Goal: Information Seeking & Learning: Learn about a topic

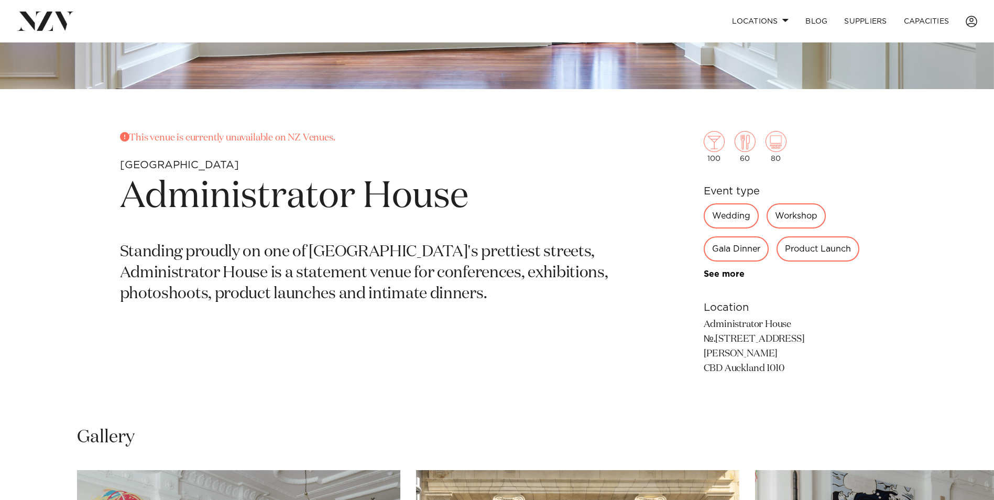
scroll to position [157, 0]
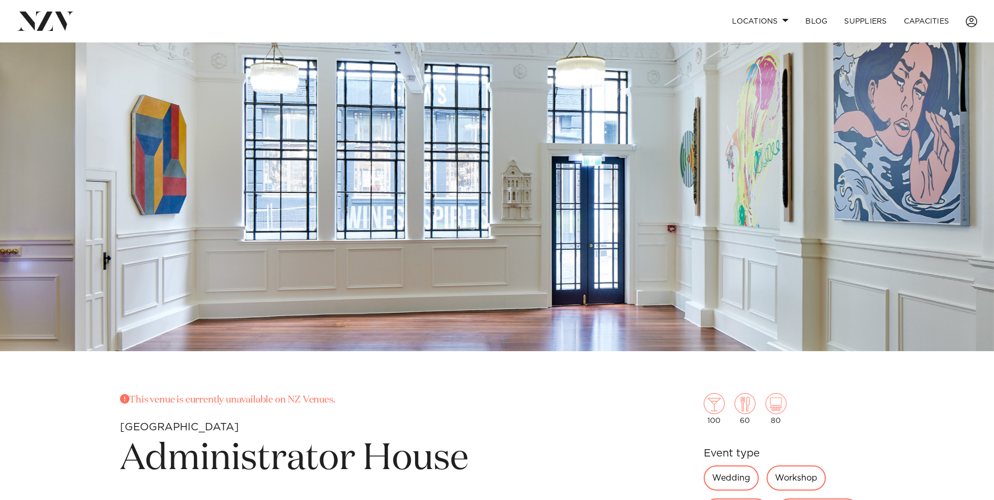
click at [42, 20] on img at bounding box center [45, 21] width 57 height 19
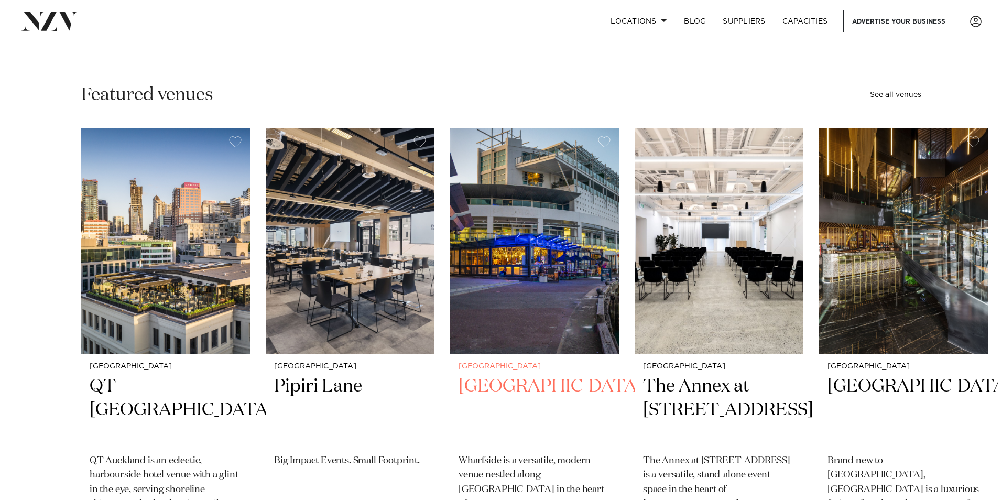
scroll to position [52, 0]
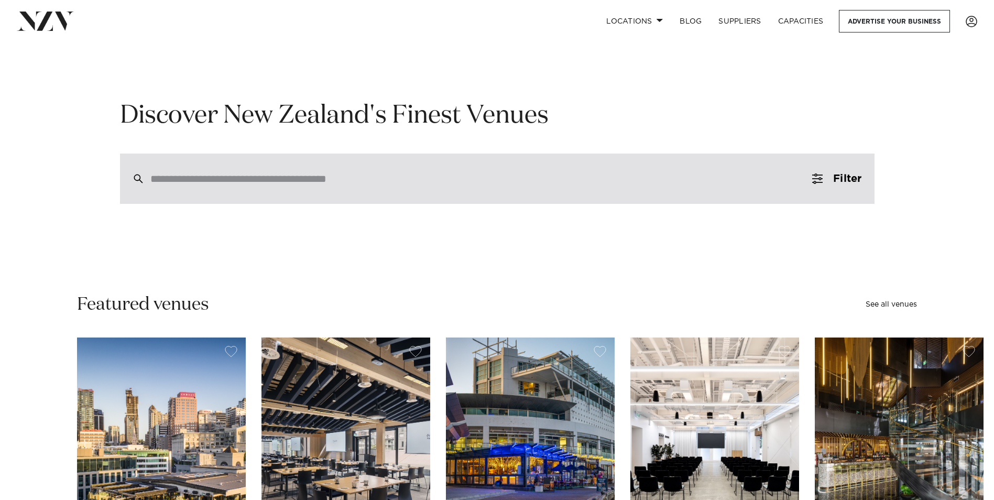
click at [217, 183] on input "search" at bounding box center [475, 179] width 650 height 12
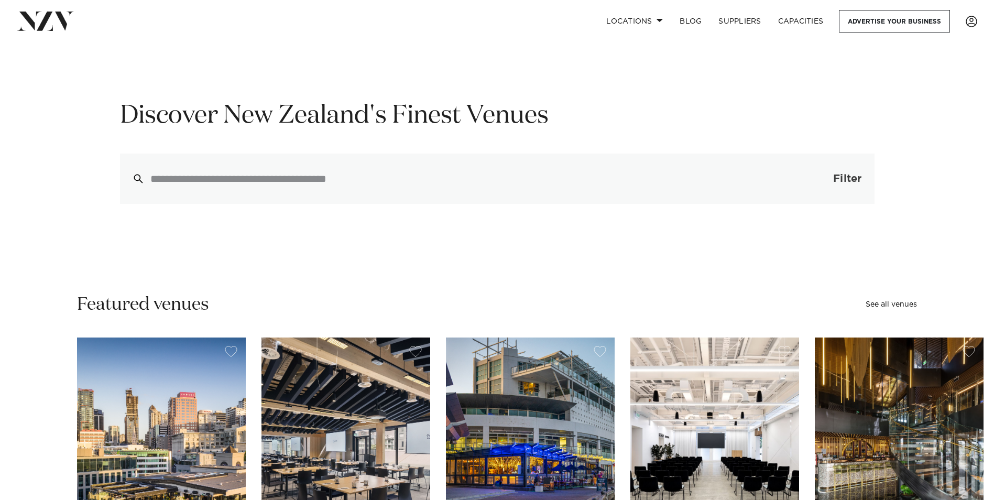
click at [857, 175] on span "Filter" at bounding box center [848, 179] width 28 height 10
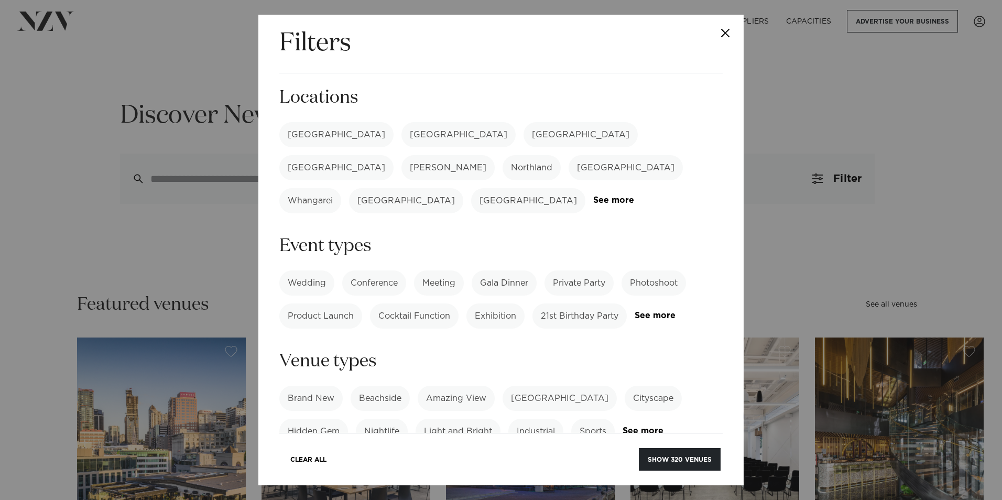
click at [308, 135] on label "[GEOGRAPHIC_DATA]" at bounding box center [336, 134] width 114 height 25
click at [635, 311] on link "See more" at bounding box center [676, 315] width 82 height 9
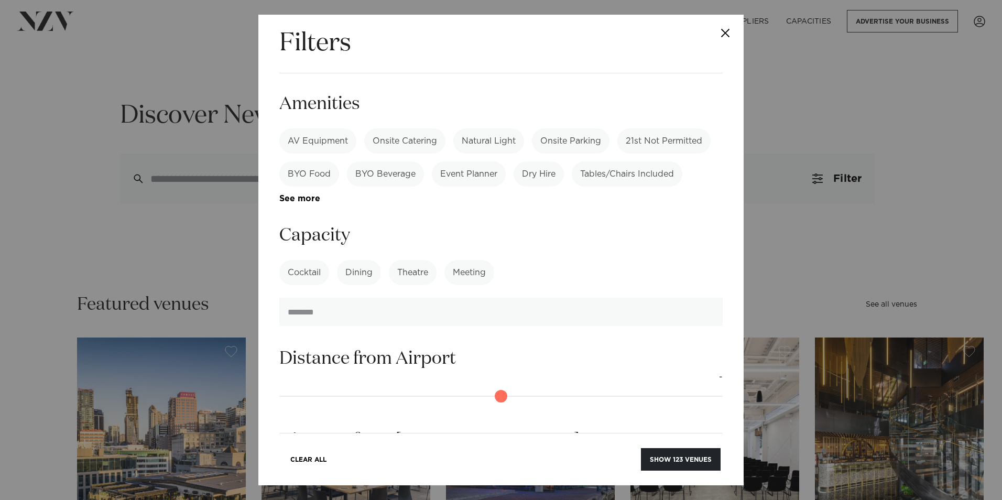
scroll to position [524, 0]
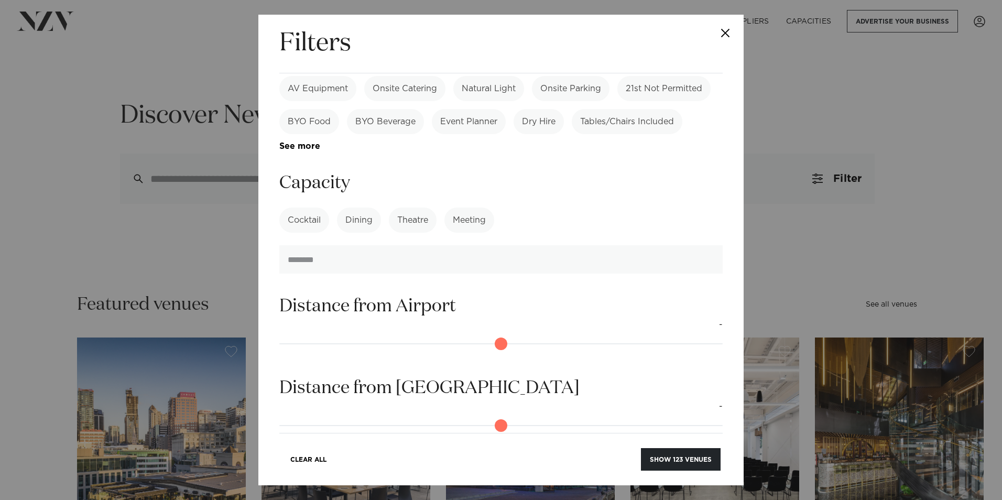
click at [412, 208] on label "Theatre" at bounding box center [413, 220] width 48 height 25
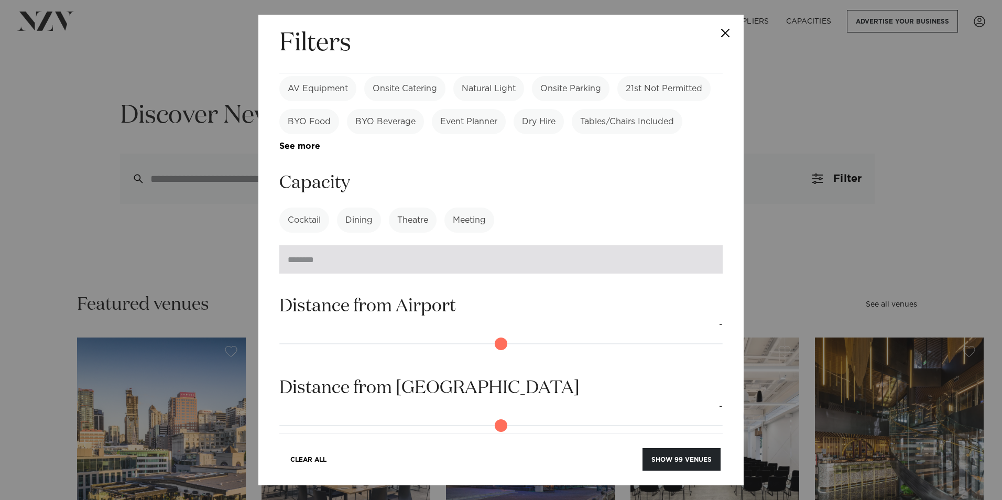
click at [548, 245] on input "number" at bounding box center [500, 259] width 443 height 28
click at [703, 245] on input "*" at bounding box center [500, 259] width 443 height 28
type input "*"
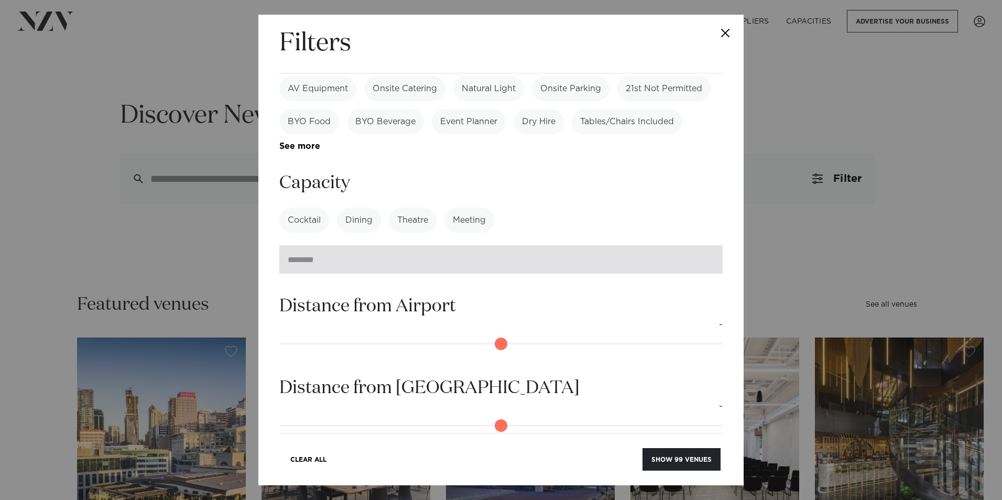
click at [703, 245] on input "*" at bounding box center [500, 259] width 443 height 28
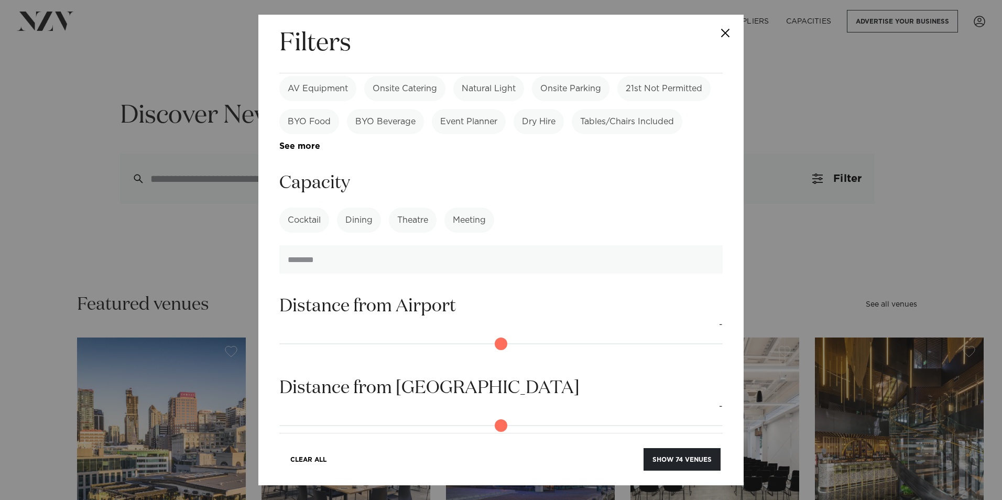
type input "***"
click at [654, 254] on form "Search Type Venue Supplier See more Locations Auckland Wellington Christchurch …" at bounding box center [500, 66] width 443 height 1008
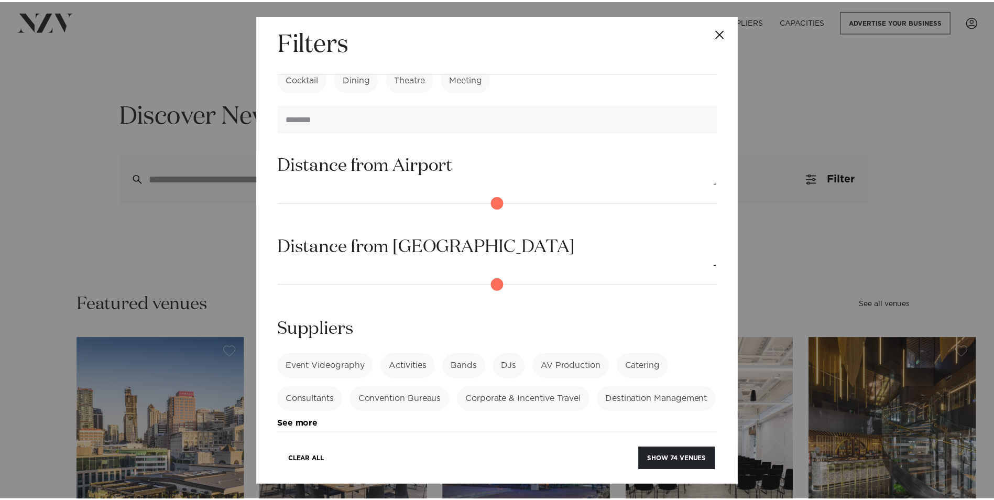
scroll to position [666, 0]
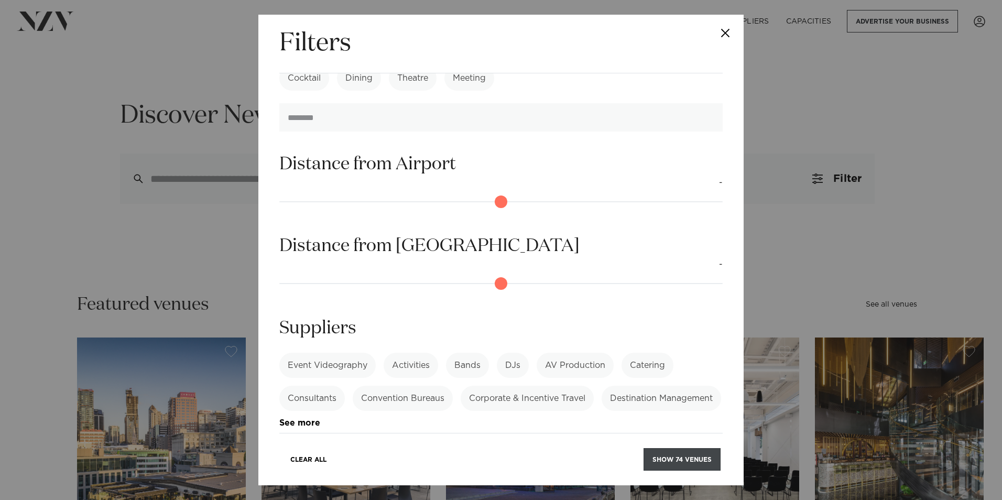
click at [669, 460] on button "Show 74 venues" at bounding box center [682, 459] width 77 height 23
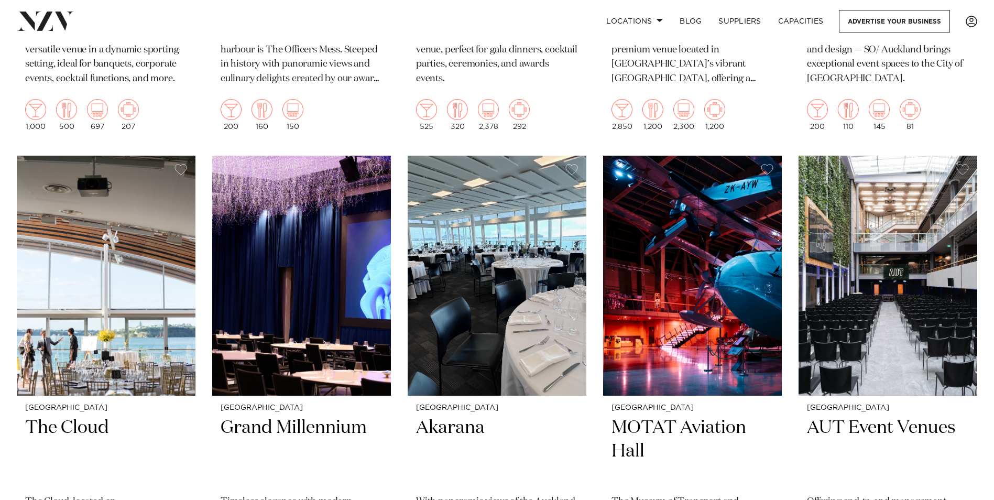
scroll to position [4456, 0]
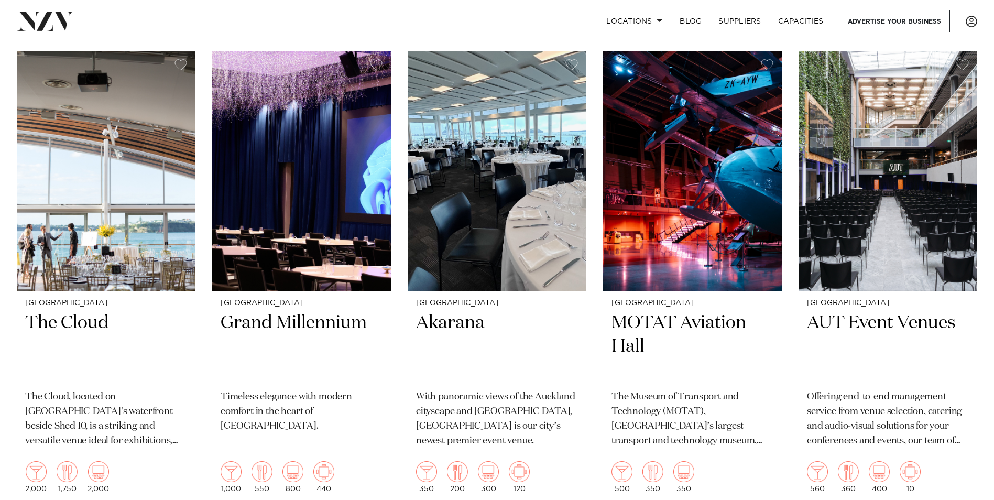
drag, startPoint x: 62, startPoint y: 290, endPoint x: 212, endPoint y: 328, distance: 154.5
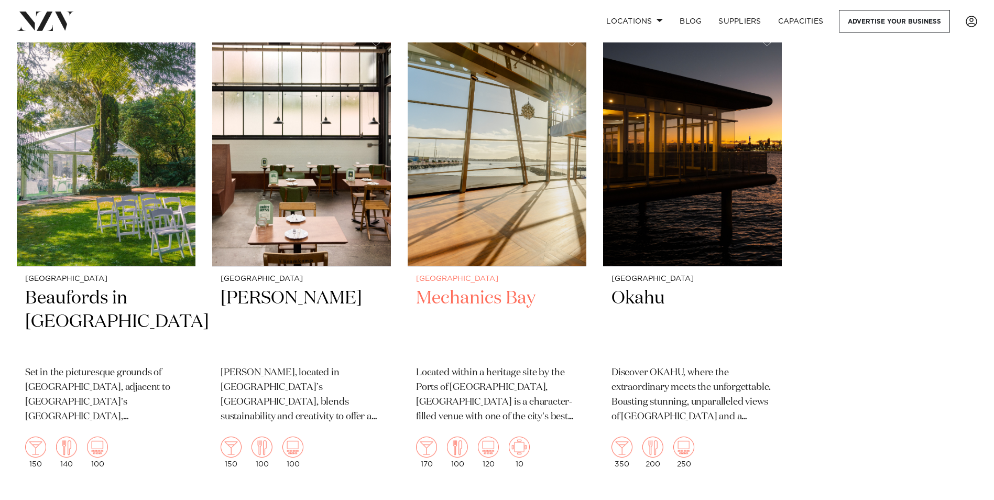
scroll to position [6553, 0]
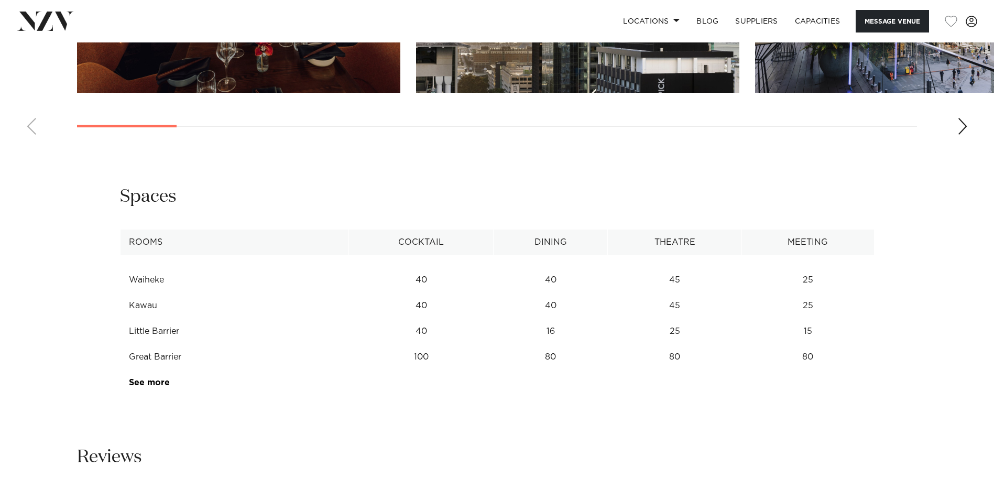
scroll to position [1363, 0]
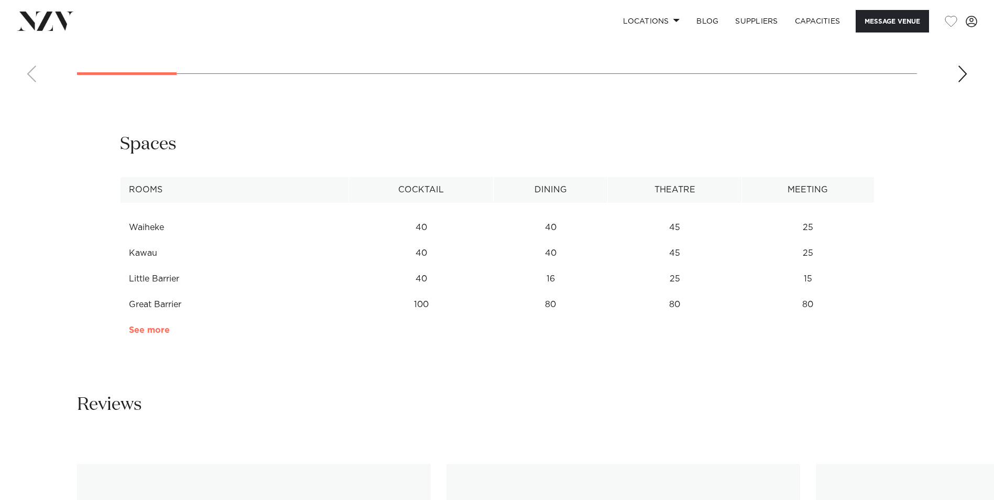
click at [146, 332] on link "See more" at bounding box center [170, 330] width 82 height 8
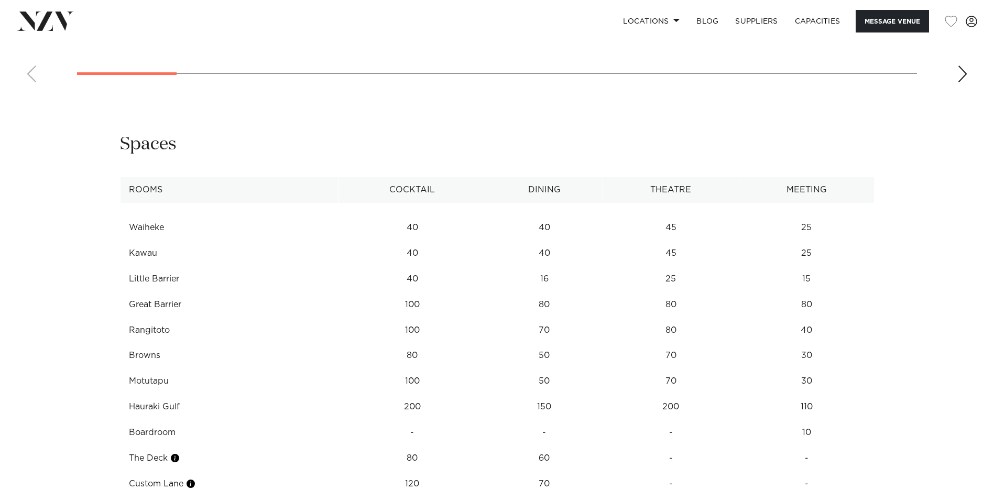
scroll to position [1520, 0]
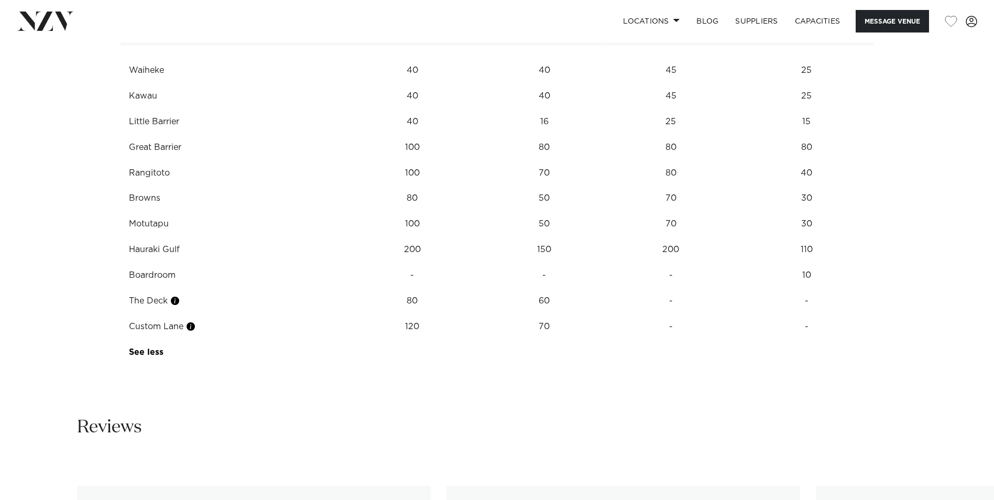
click at [165, 250] on td "Hauraki Gulf" at bounding box center [229, 250] width 219 height 26
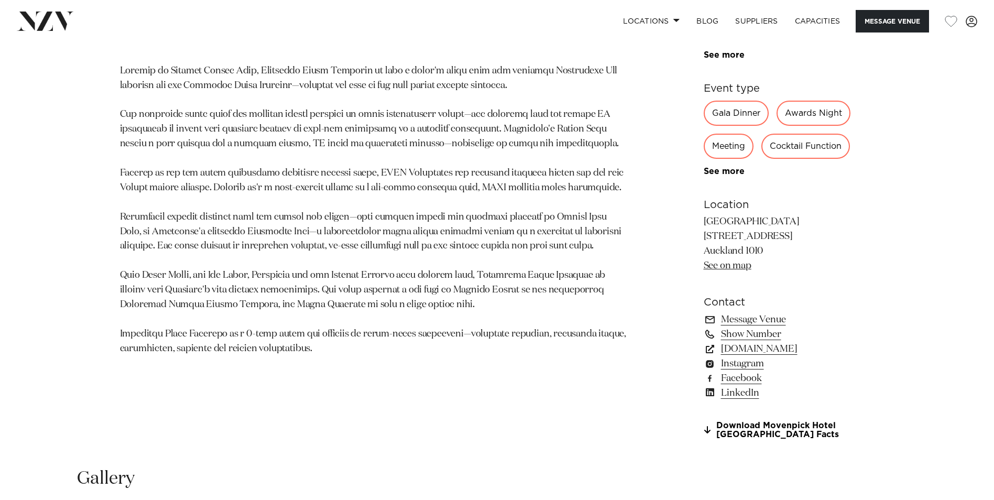
scroll to position [707, 0]
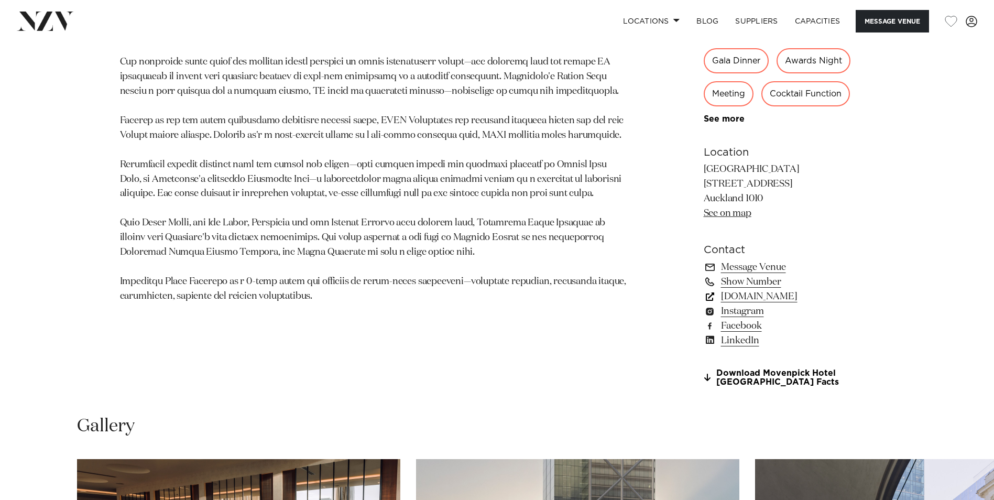
click at [737, 296] on link "meetings.accor.com" at bounding box center [789, 296] width 171 height 15
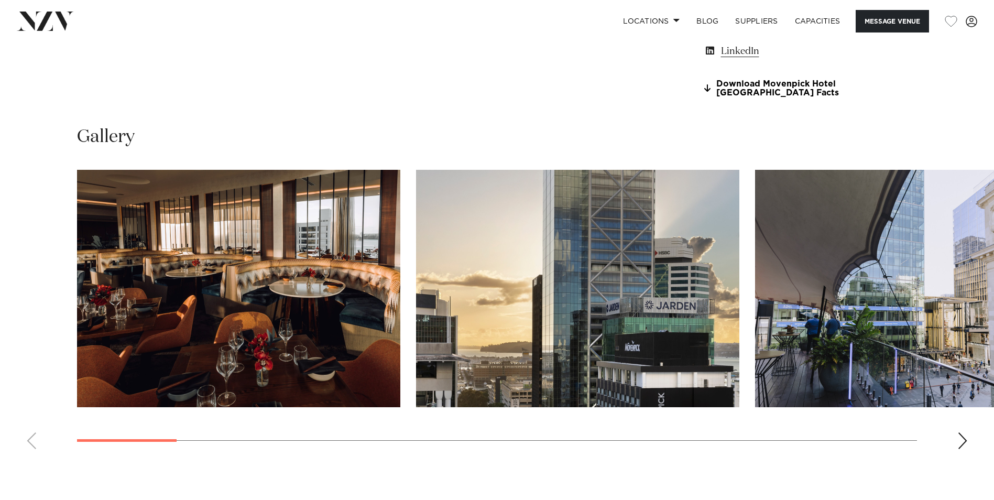
scroll to position [1048, 0]
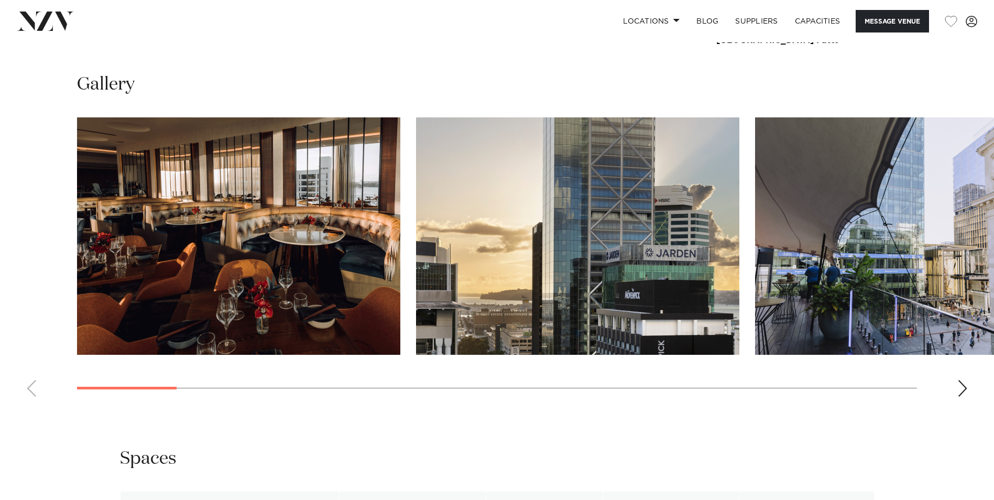
click at [966, 387] on div "Next slide" at bounding box center [963, 388] width 10 height 17
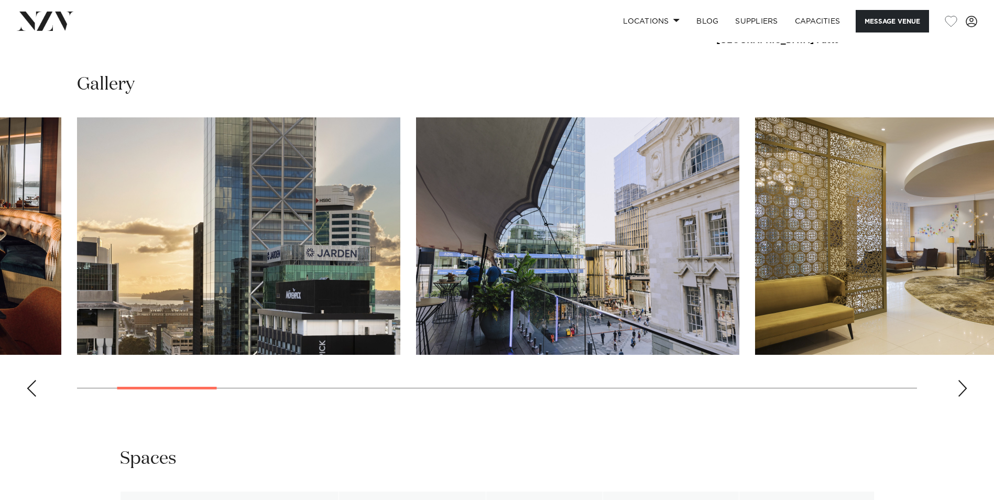
click at [966, 387] on div "Next slide" at bounding box center [963, 388] width 10 height 17
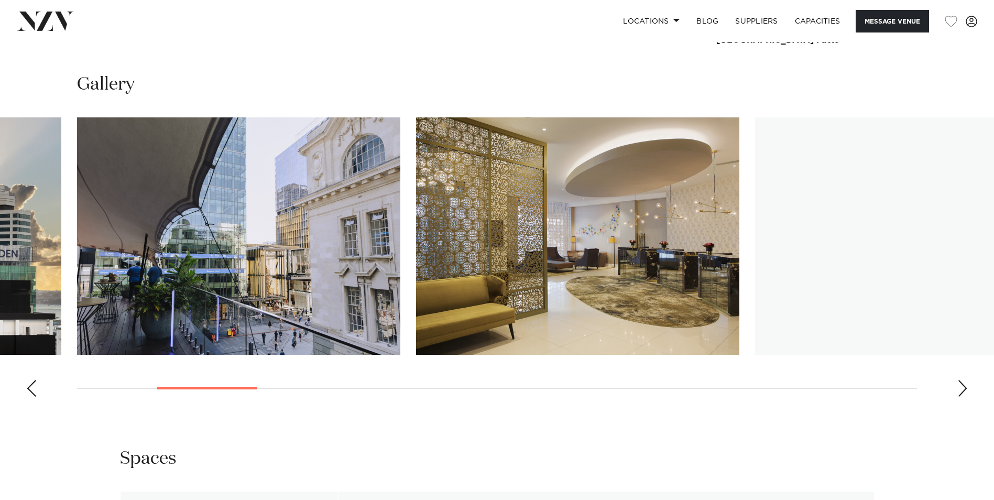
click at [966, 387] on div "Next slide" at bounding box center [963, 388] width 10 height 17
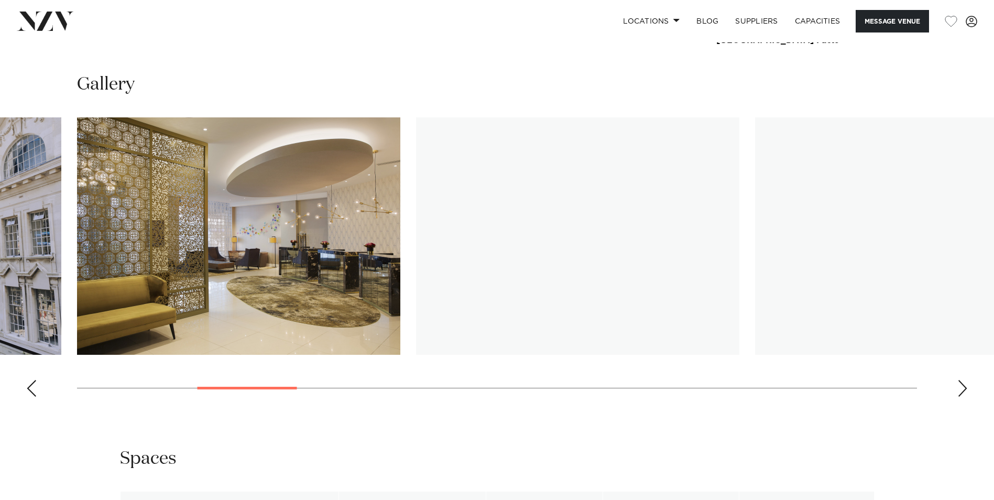
click at [962, 382] on div "Next slide" at bounding box center [963, 388] width 10 height 17
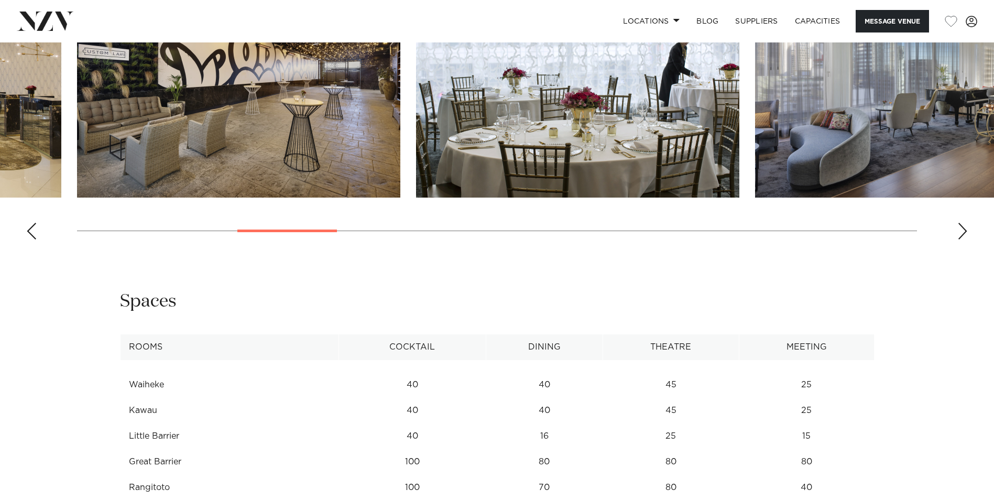
scroll to position [996, 0]
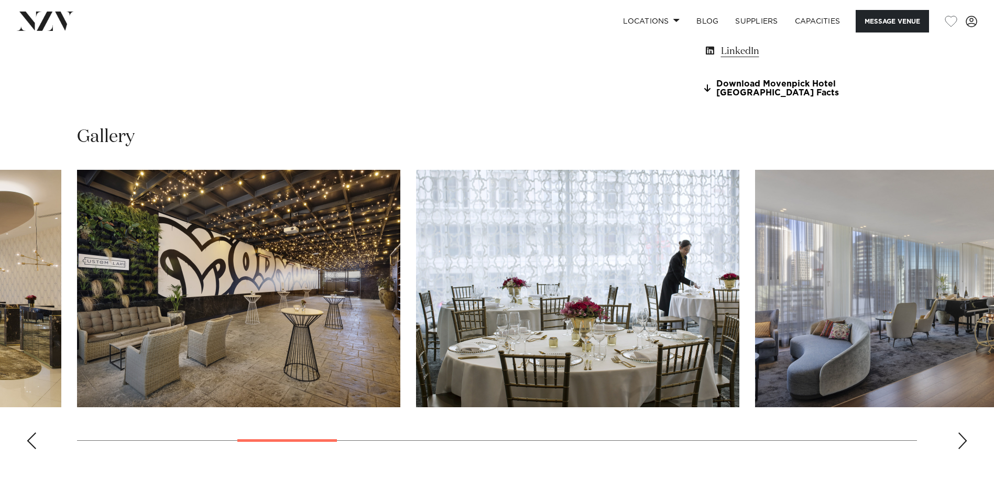
click at [959, 442] on div "Next slide" at bounding box center [963, 440] width 10 height 17
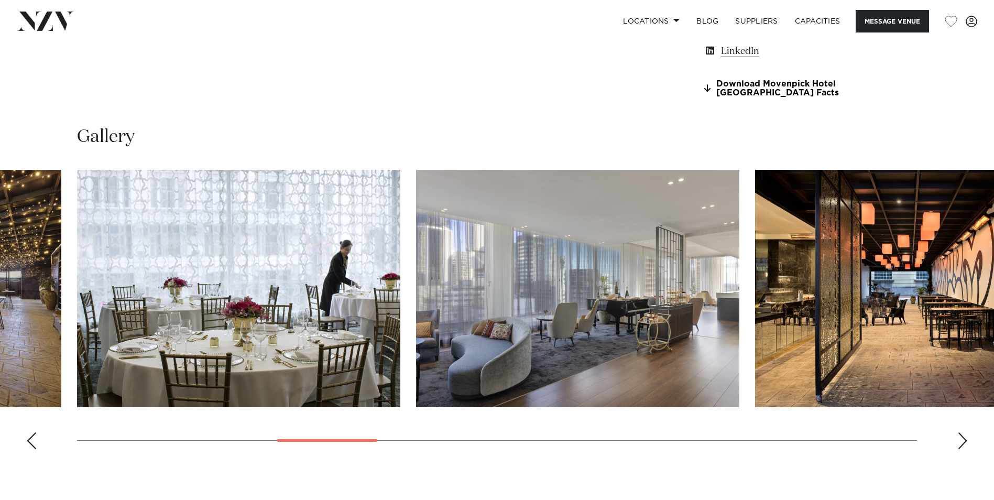
click at [959, 442] on div "Next slide" at bounding box center [963, 440] width 10 height 17
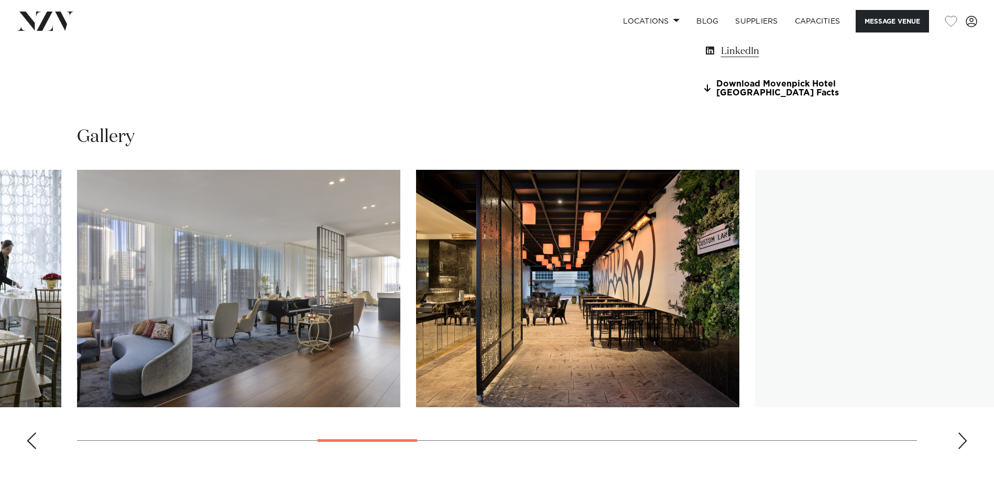
click at [959, 442] on div "Next slide" at bounding box center [963, 440] width 10 height 17
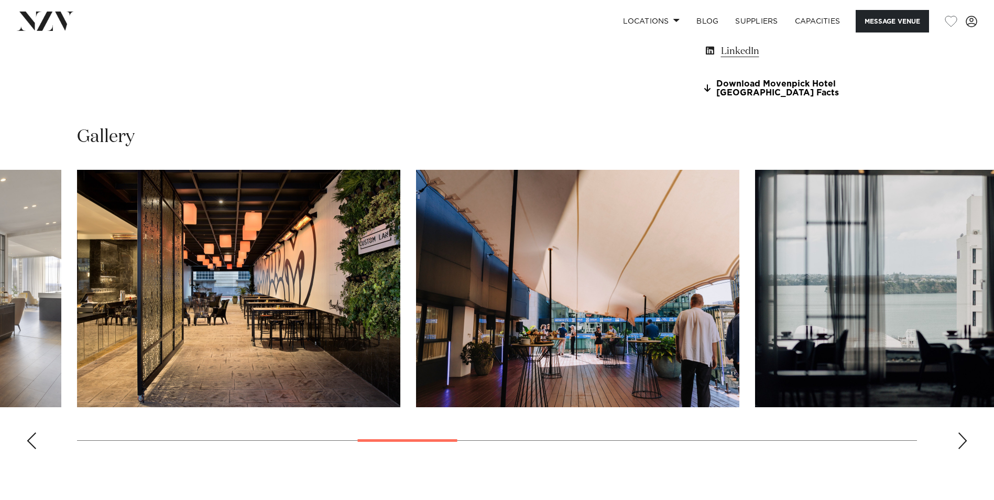
click at [959, 442] on div "Next slide" at bounding box center [963, 440] width 10 height 17
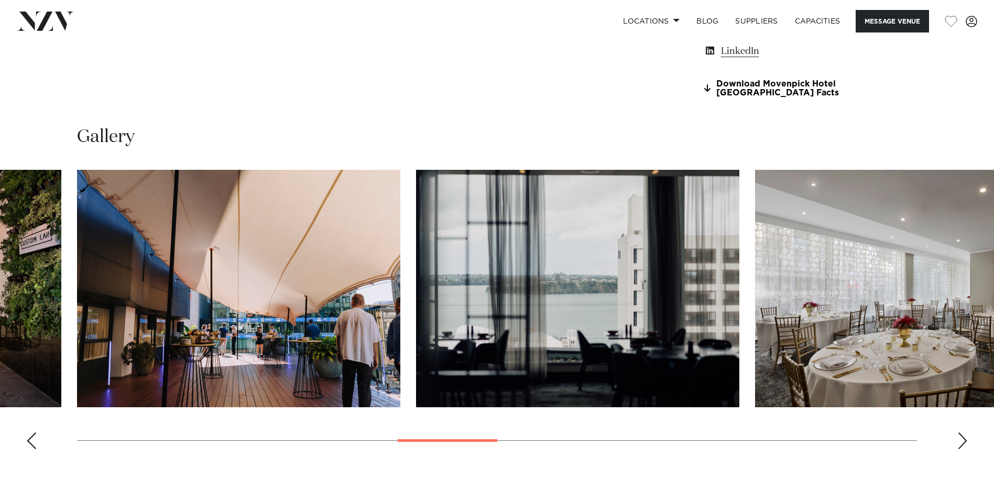
click at [959, 442] on div "Next slide" at bounding box center [963, 440] width 10 height 17
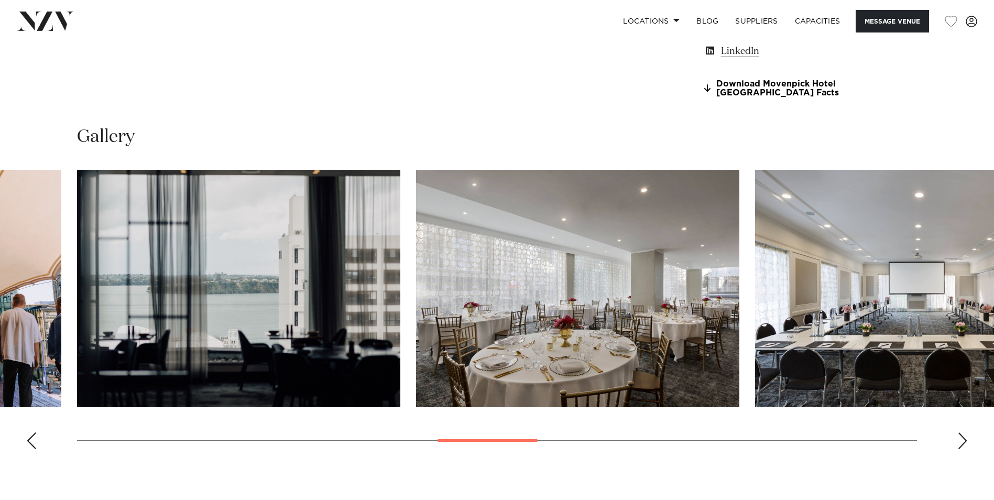
click at [959, 442] on div "Next slide" at bounding box center [963, 440] width 10 height 17
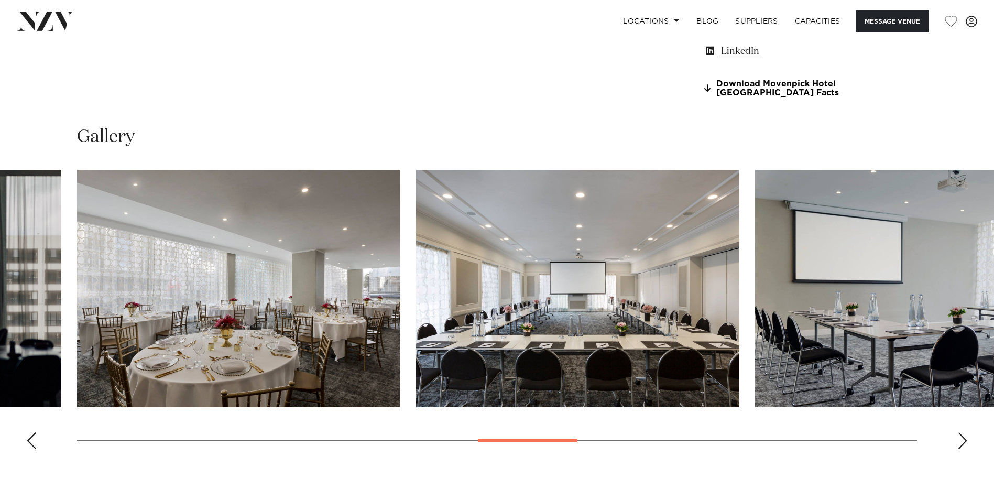
click at [959, 442] on div "Next slide" at bounding box center [963, 440] width 10 height 17
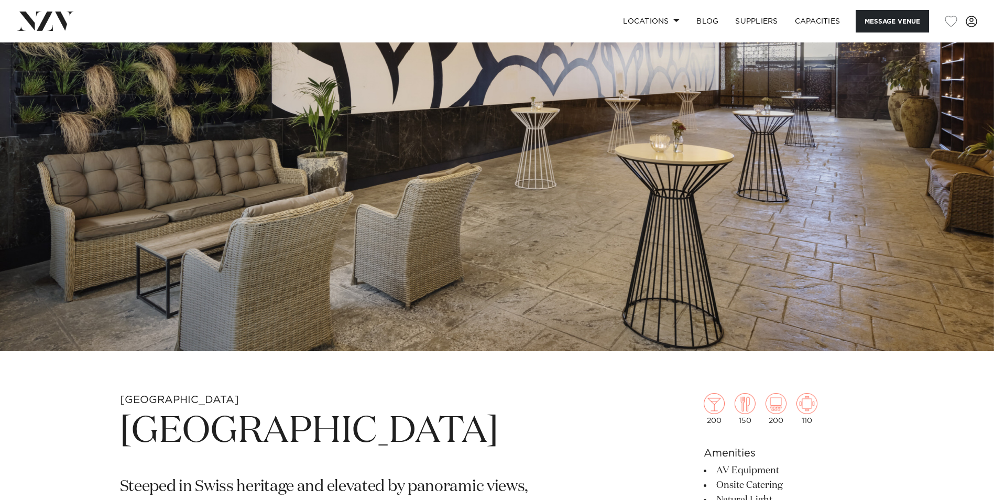
scroll to position [0, 0]
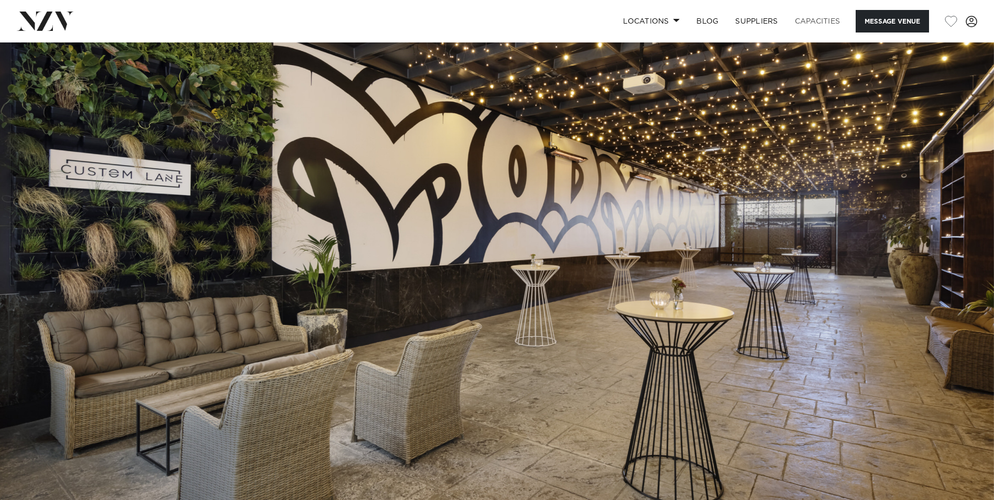
click at [816, 23] on link "Capacities" at bounding box center [818, 21] width 62 height 23
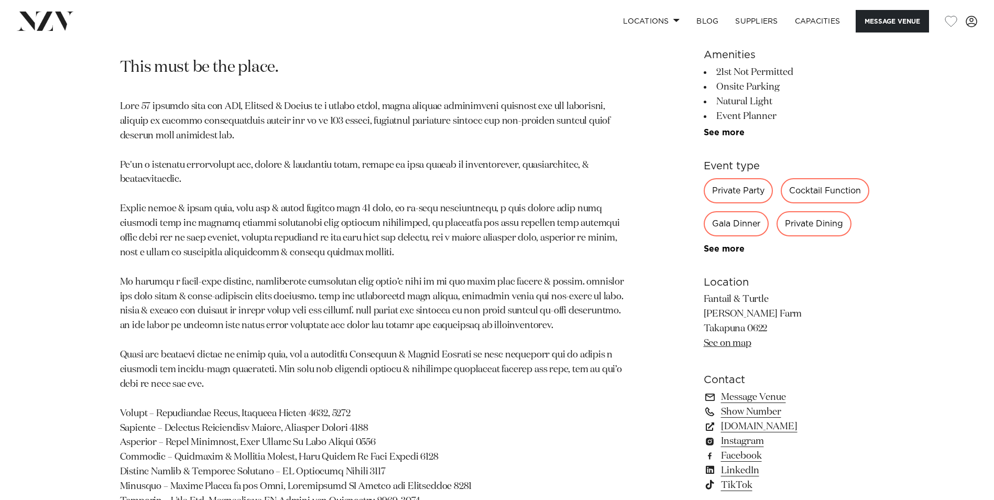
scroll to position [681, 0]
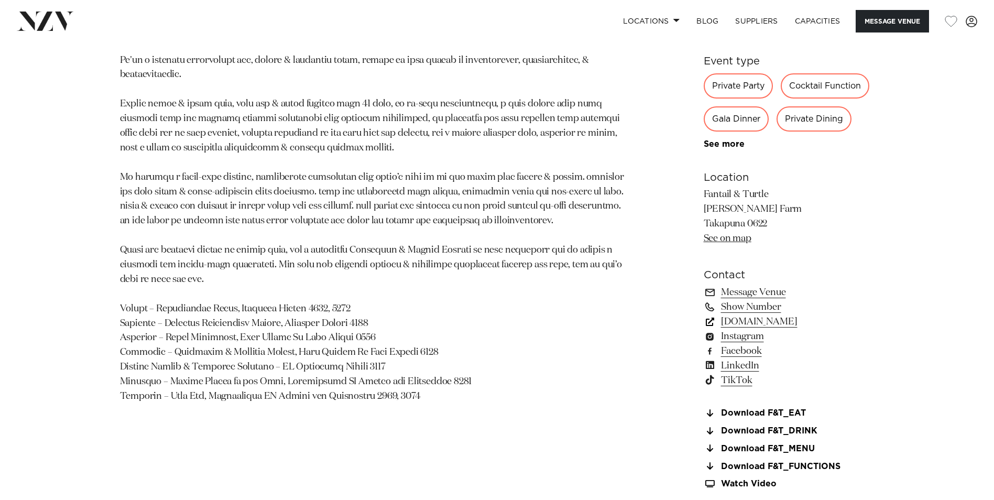
click at [759, 321] on link "[DOMAIN_NAME]" at bounding box center [789, 322] width 171 height 15
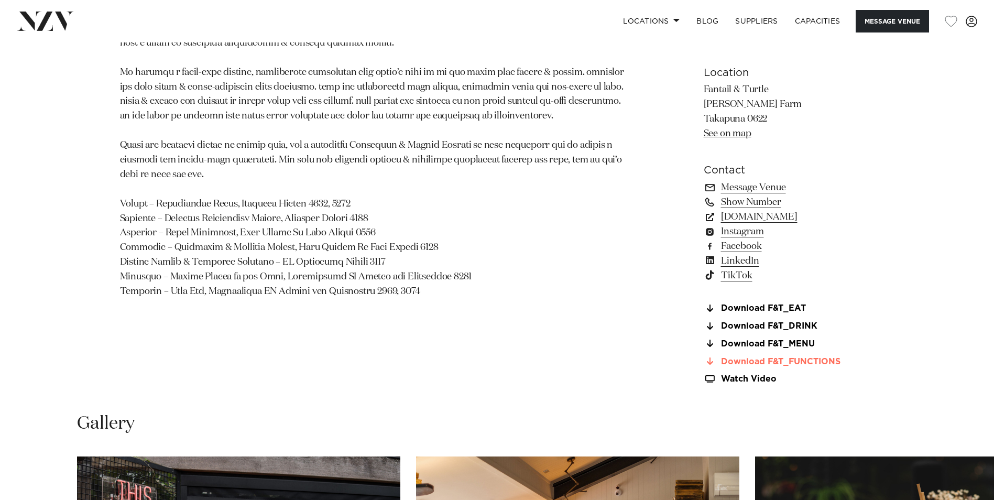
click at [743, 363] on link "Download F&T_FUNCTIONS" at bounding box center [789, 361] width 171 height 9
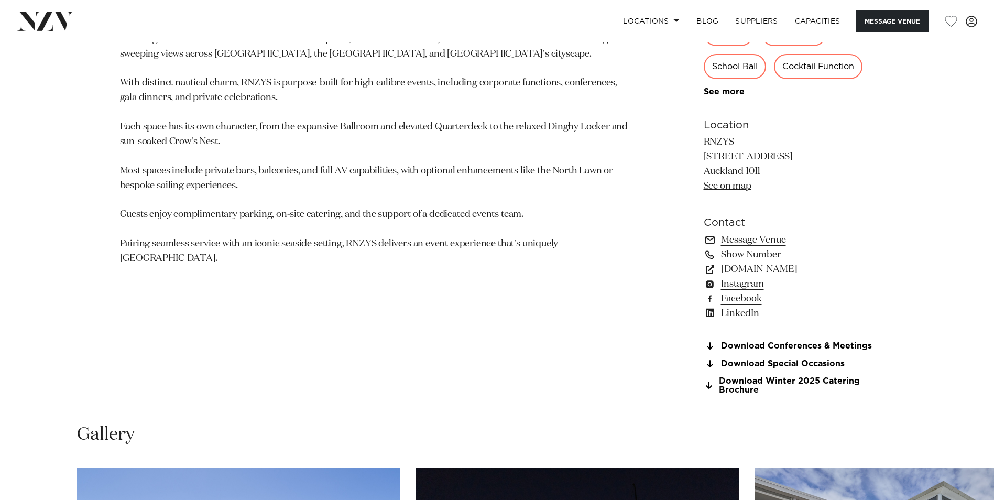
scroll to position [839, 0]
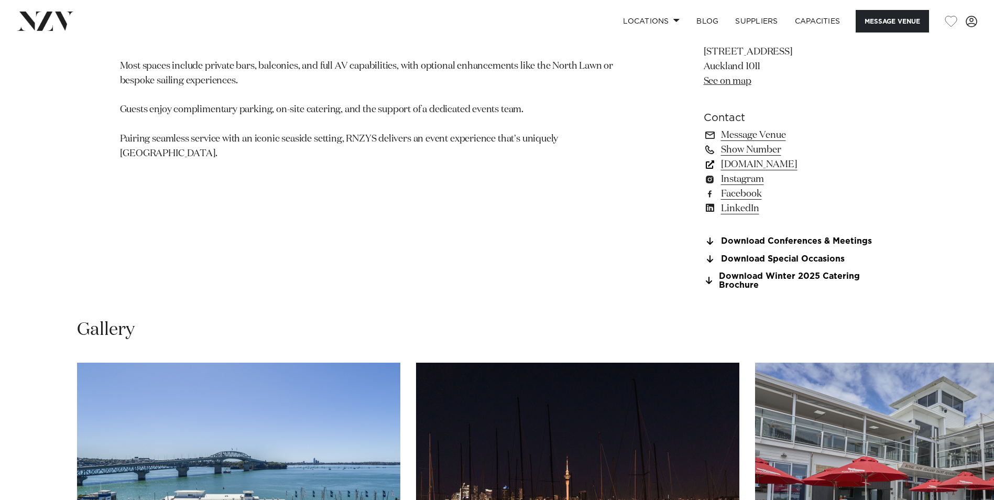
click at [740, 163] on link "rnzys.org.nz" at bounding box center [789, 164] width 171 height 15
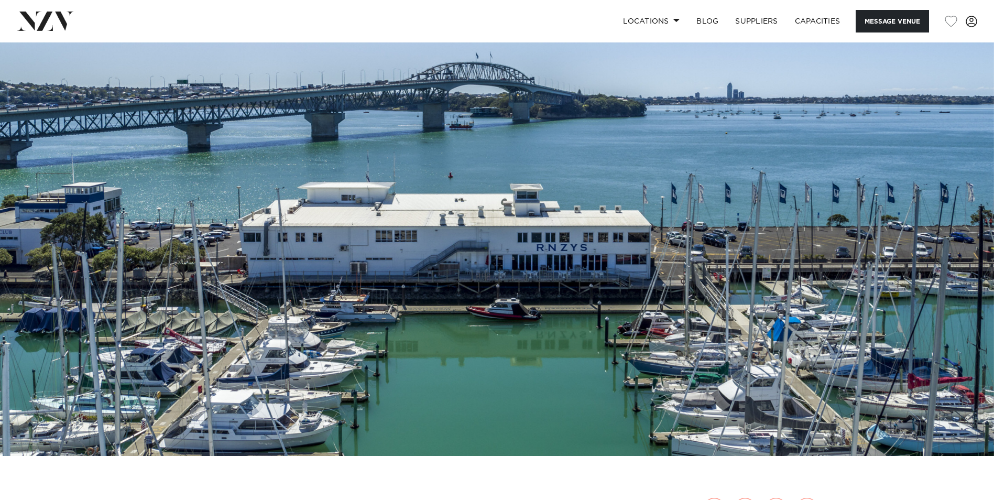
scroll to position [0, 0]
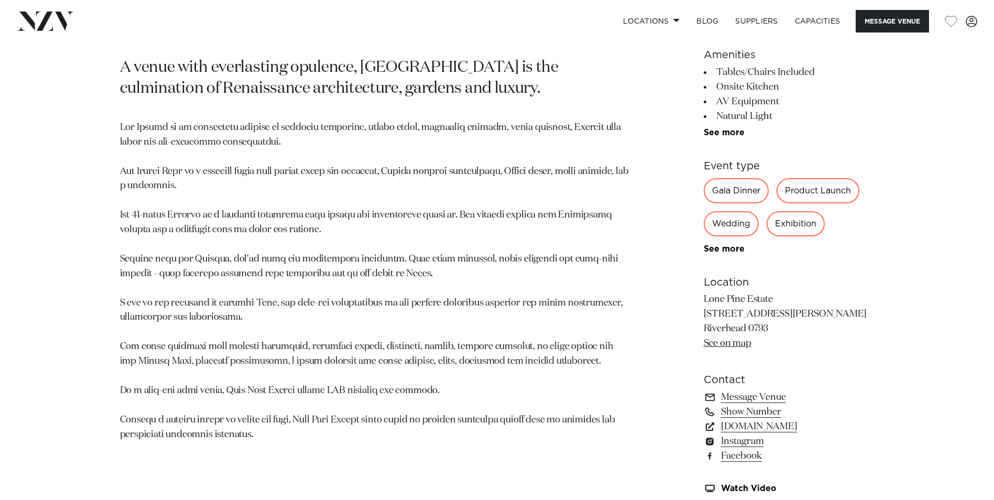
scroll to position [315, 0]
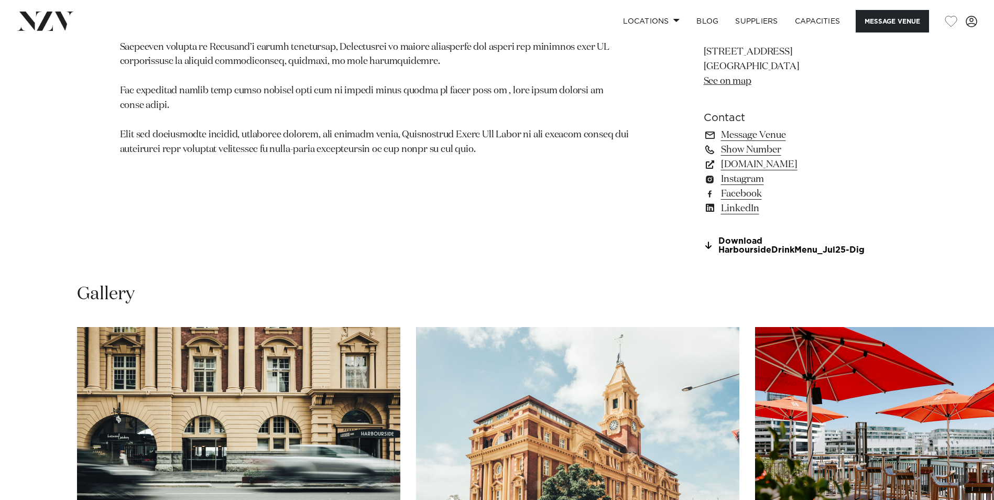
scroll to position [1153, 0]
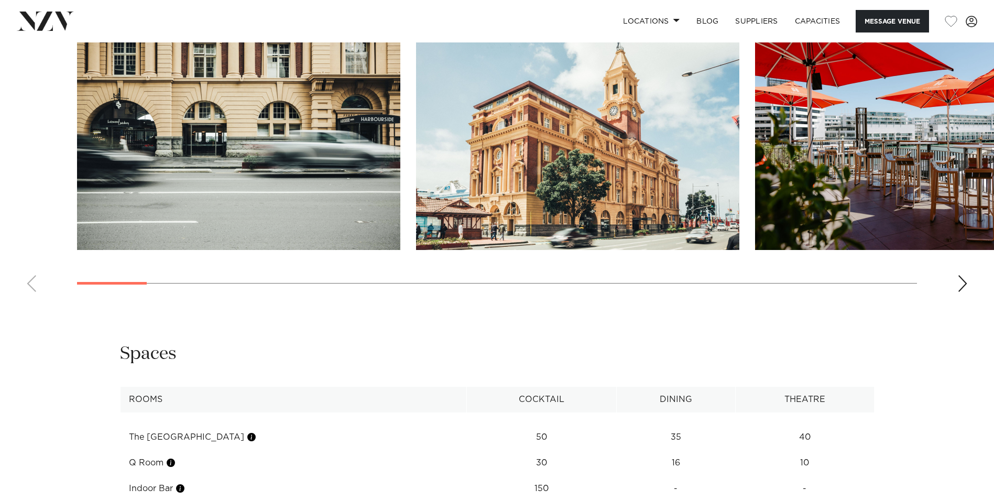
click at [959, 279] on div "Next slide" at bounding box center [963, 283] width 10 height 17
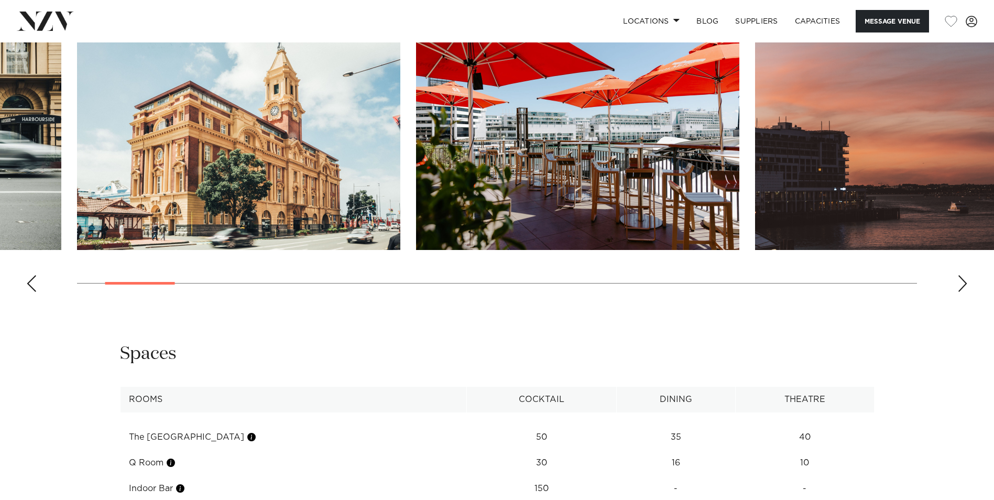
click at [959, 279] on div "Next slide" at bounding box center [963, 283] width 10 height 17
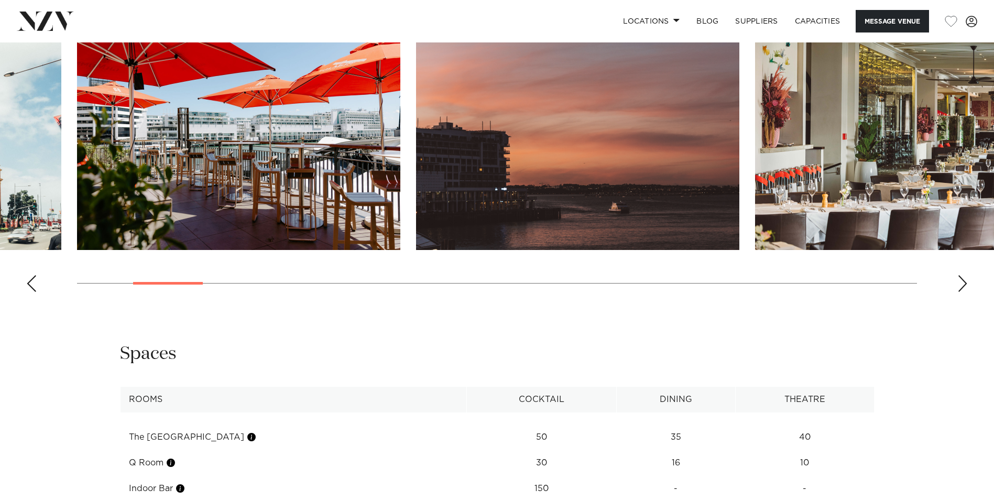
click at [960, 280] on div "Next slide" at bounding box center [963, 283] width 10 height 17
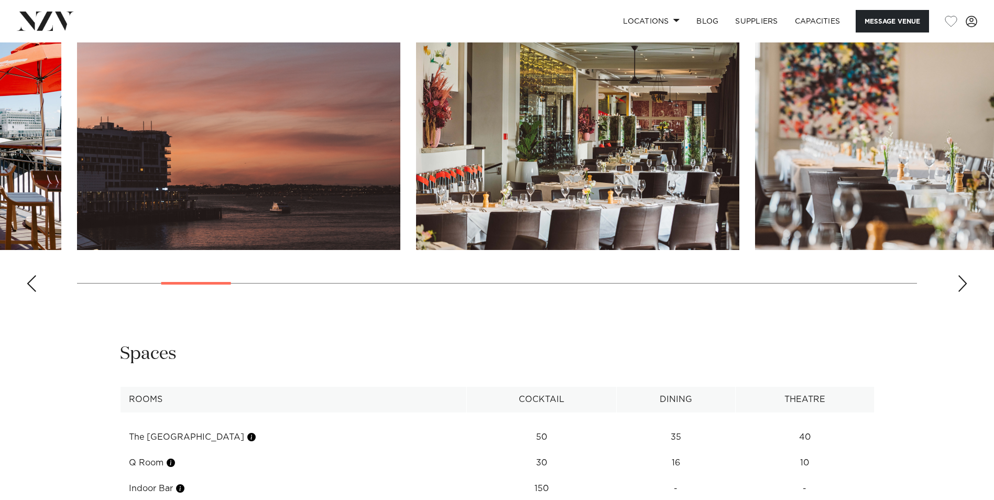
click at [960, 280] on div "Next slide" at bounding box center [963, 283] width 10 height 17
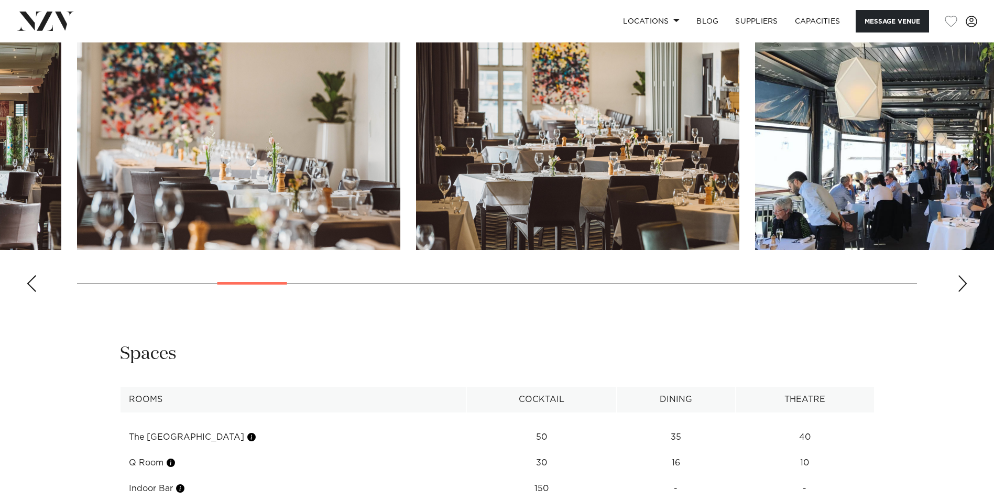
scroll to position [1258, 0]
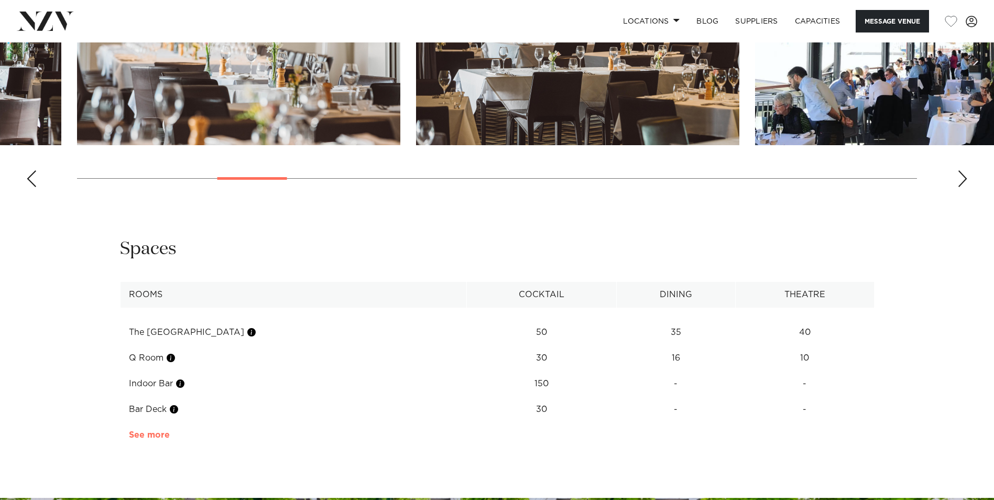
click at [138, 438] on link "See more" at bounding box center [170, 435] width 82 height 8
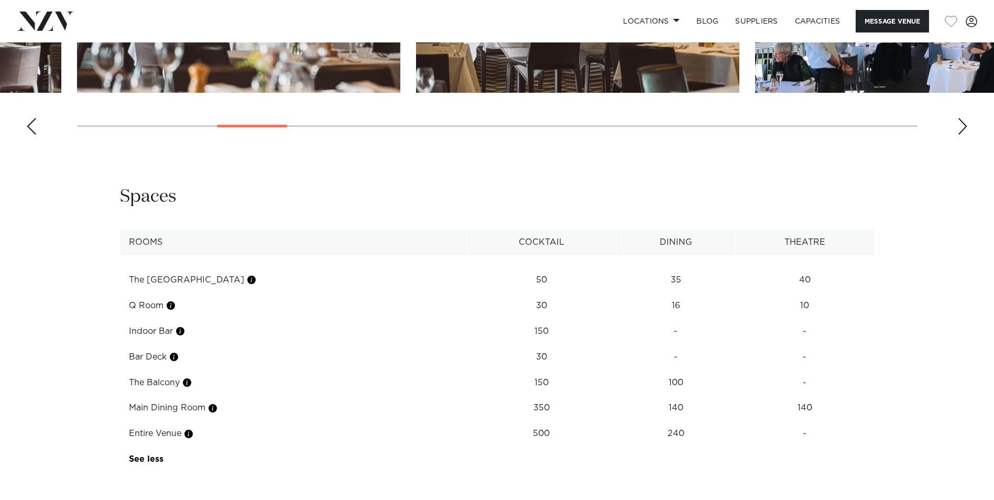
scroll to position [1363, 0]
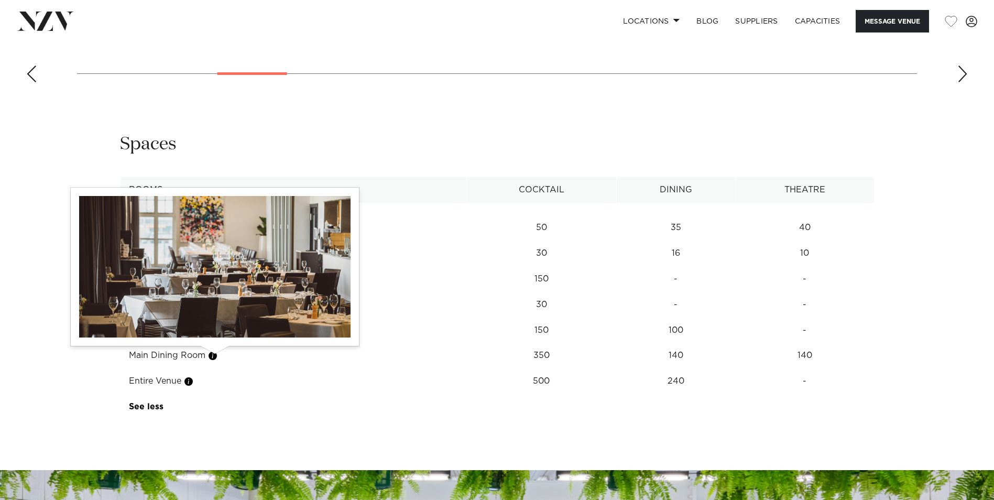
click at [217, 357] on button "button" at bounding box center [213, 356] width 10 height 10
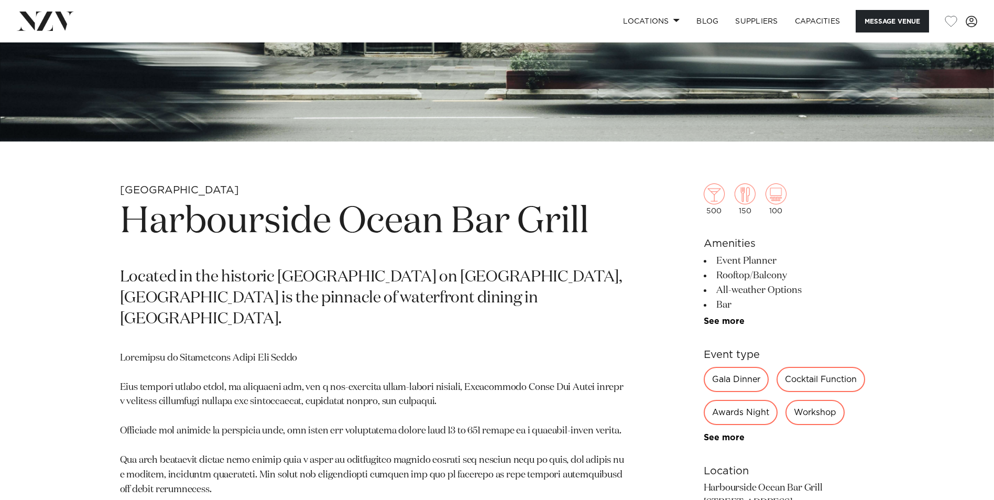
scroll to position [315, 0]
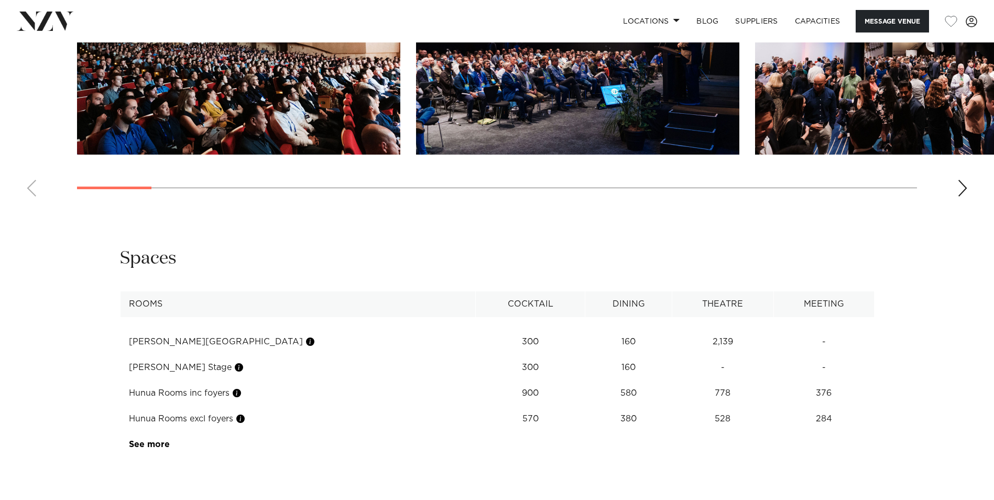
scroll to position [1311, 0]
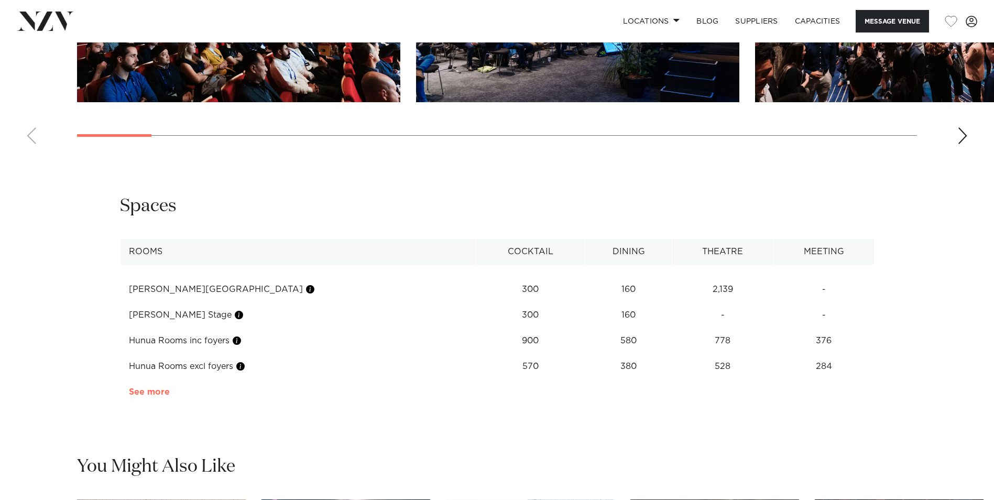
click at [154, 396] on link "See more" at bounding box center [170, 392] width 82 height 8
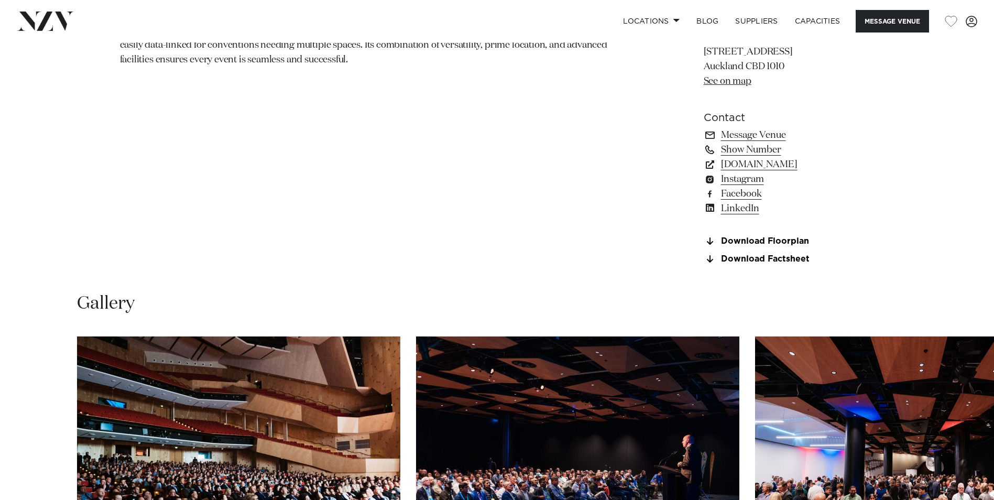
scroll to position [681, 0]
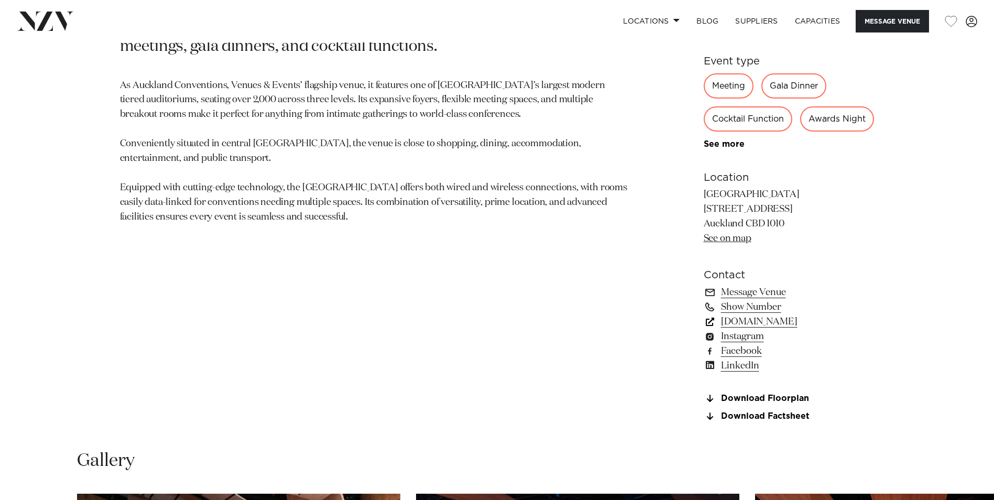
click at [746, 329] on link "[DOMAIN_NAME]" at bounding box center [789, 322] width 171 height 15
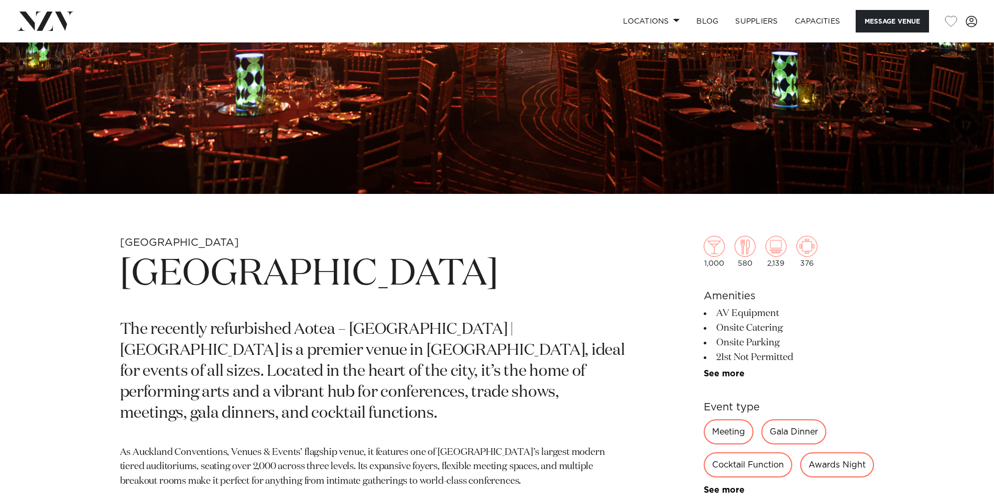
scroll to position [0, 0]
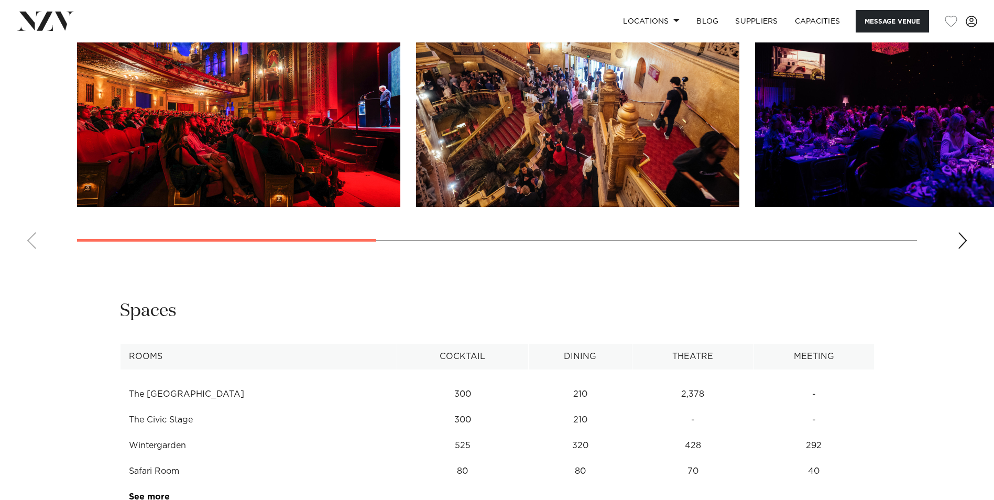
scroll to position [1415, 0]
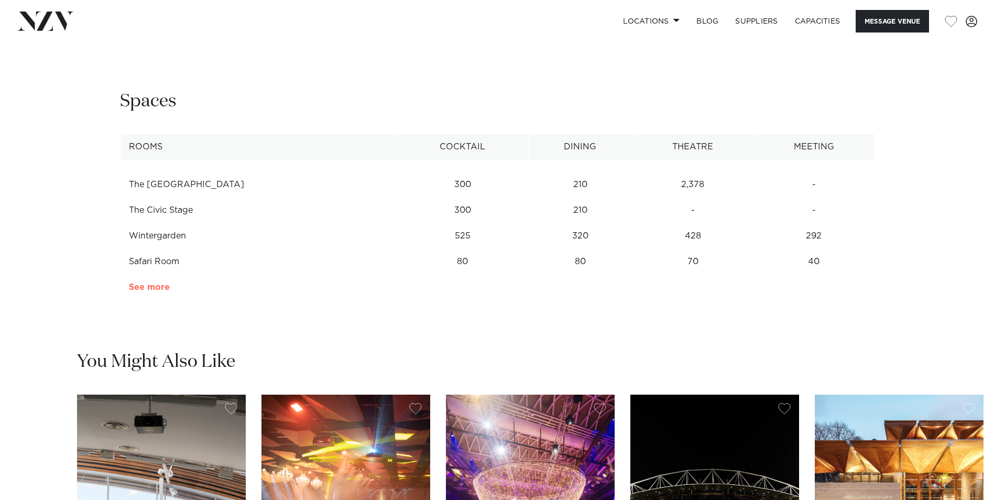
click at [153, 291] on link "See more" at bounding box center [170, 287] width 82 height 8
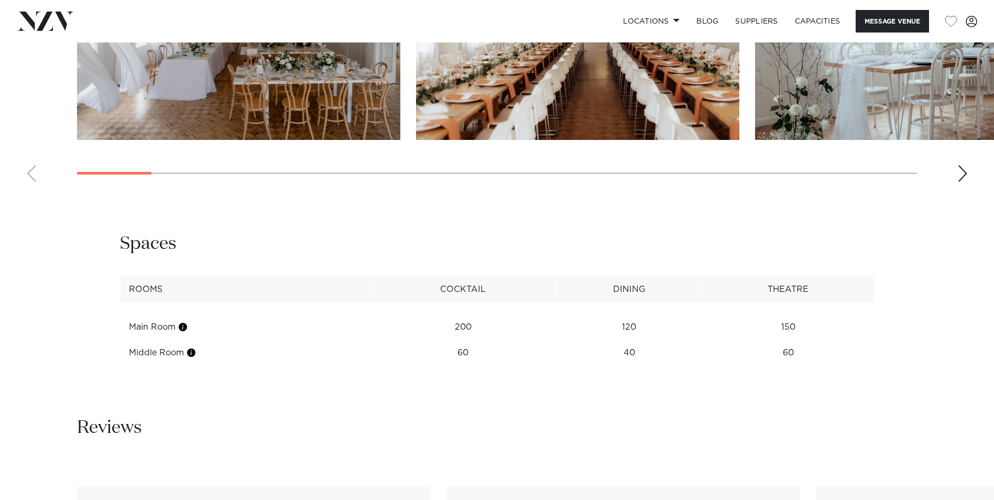
scroll to position [1048, 0]
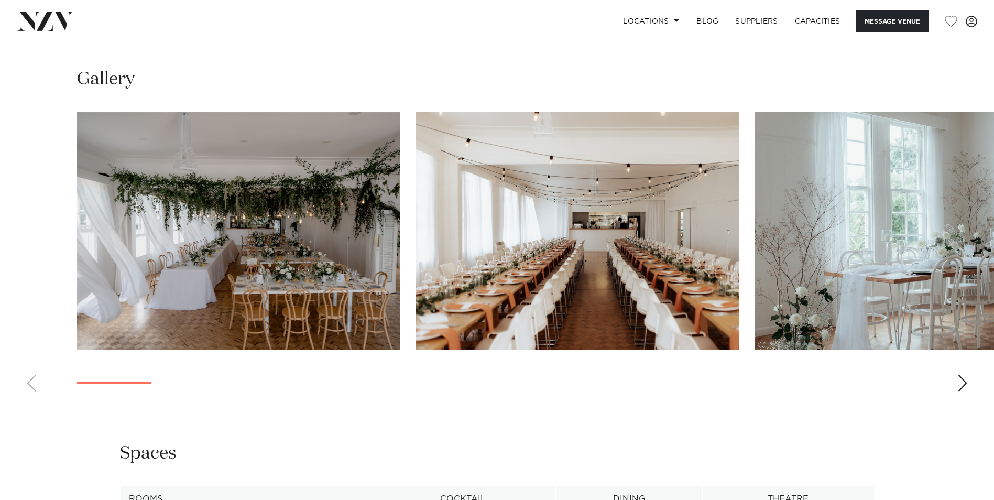
click at [956, 377] on swiper-container at bounding box center [497, 256] width 994 height 288
click at [961, 378] on div "Next slide" at bounding box center [963, 383] width 10 height 17
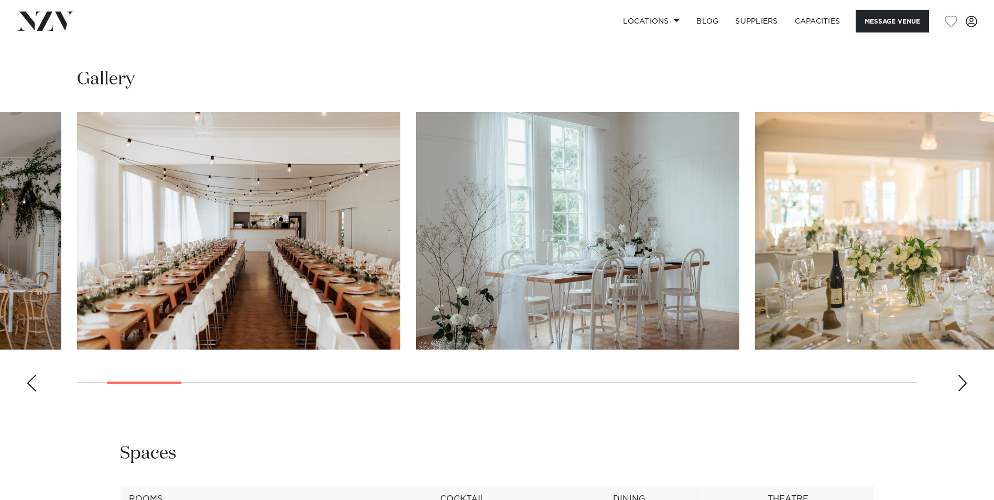
click at [961, 378] on div "Next slide" at bounding box center [963, 383] width 10 height 17
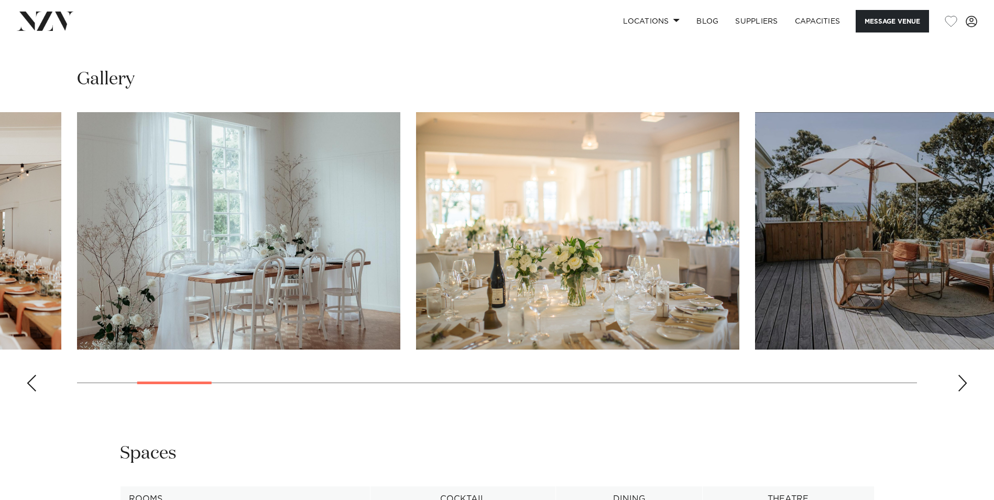
click at [961, 378] on div "Next slide" at bounding box center [963, 383] width 10 height 17
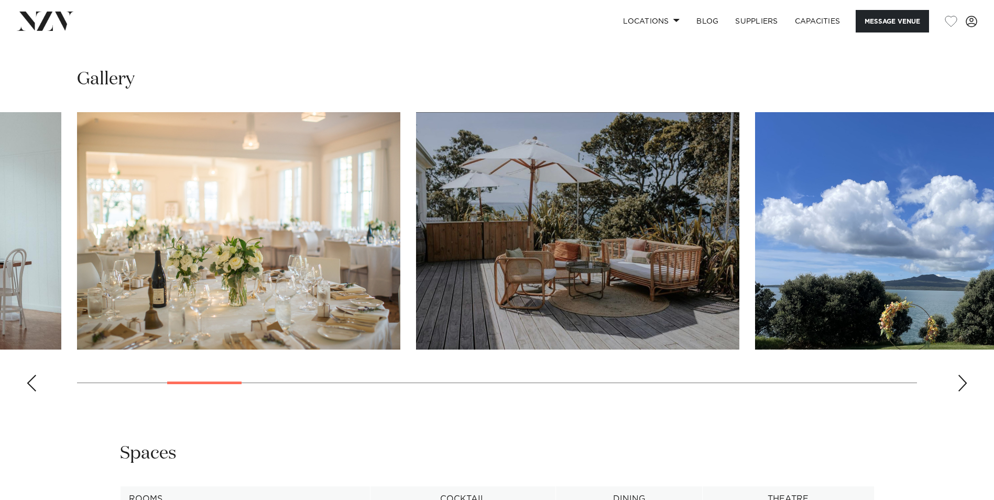
click at [961, 378] on div "Next slide" at bounding box center [963, 383] width 10 height 17
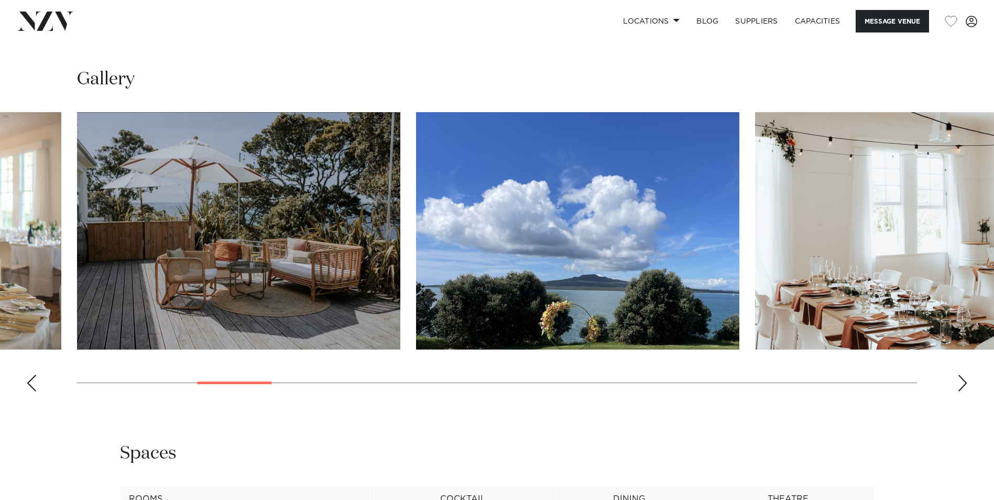
click at [961, 378] on div "Next slide" at bounding box center [963, 383] width 10 height 17
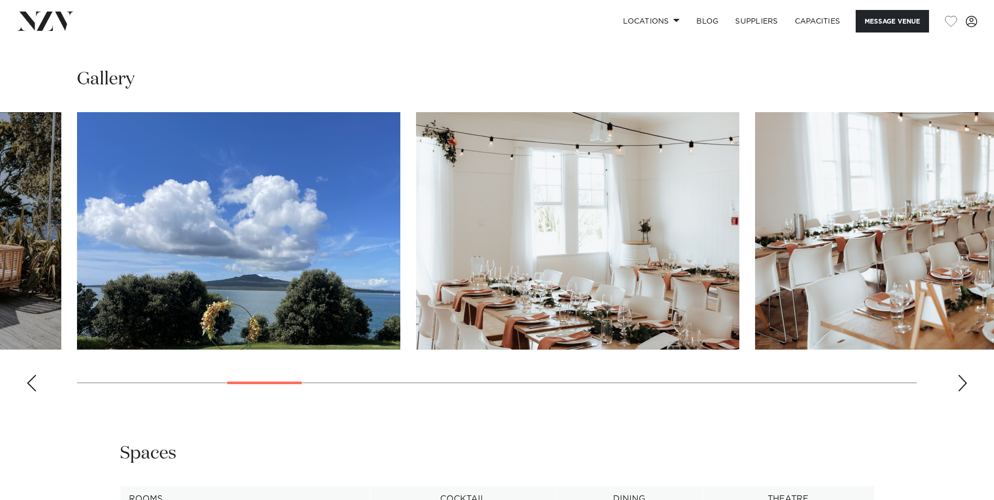
click at [961, 378] on div "Next slide" at bounding box center [963, 383] width 10 height 17
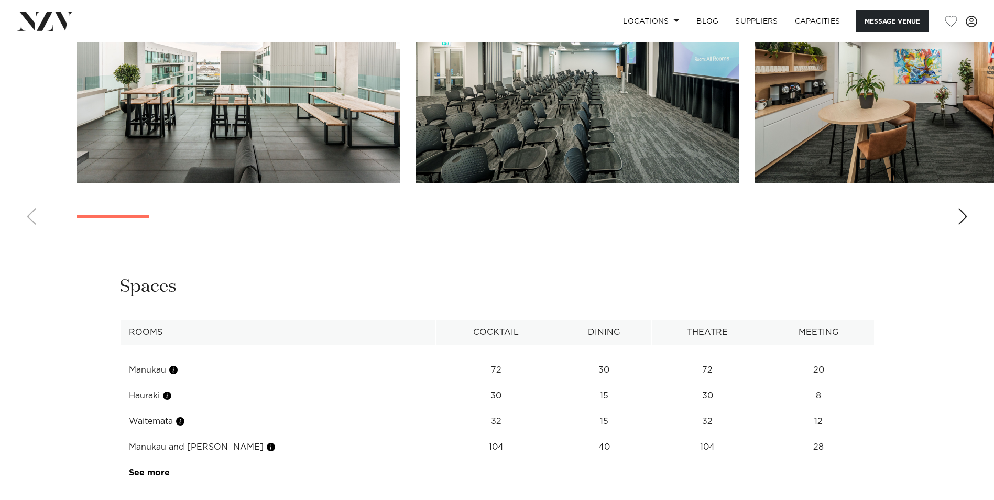
scroll to position [1415, 0]
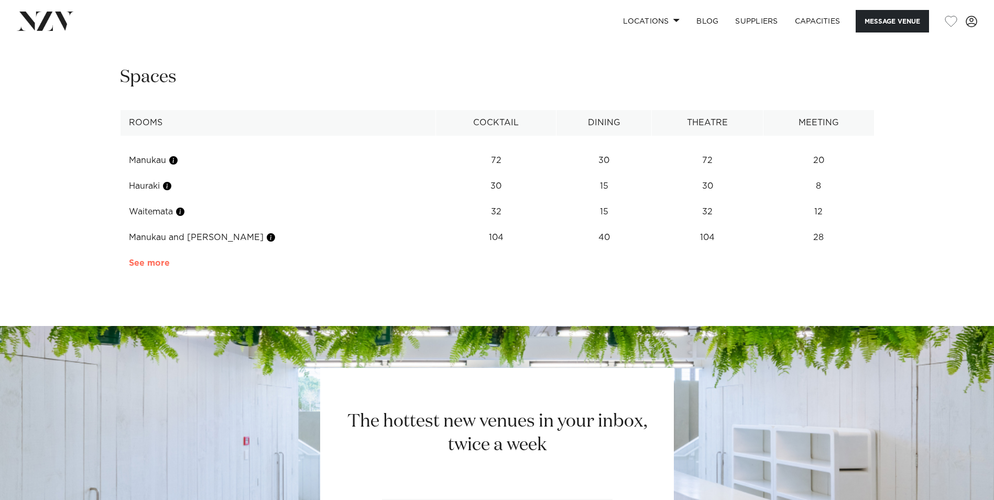
click at [158, 262] on link "See more" at bounding box center [170, 263] width 82 height 8
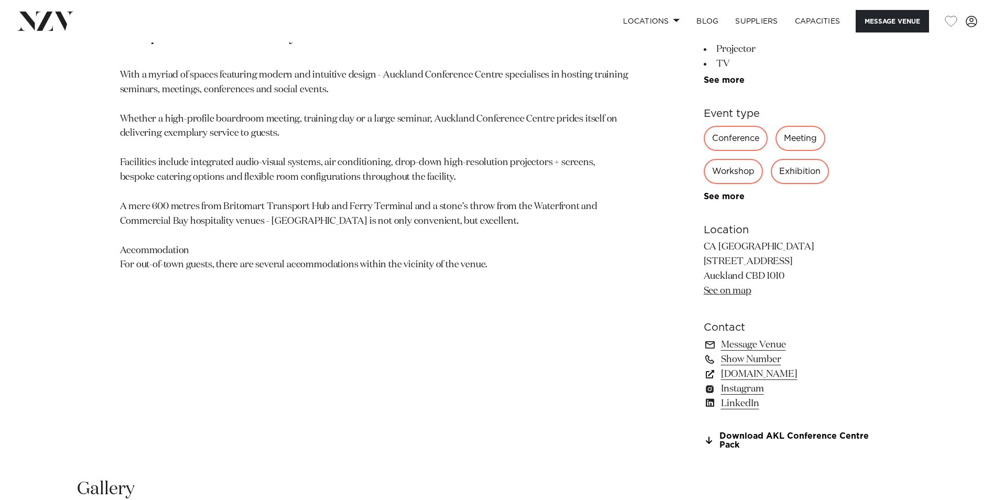
scroll to position [681, 0]
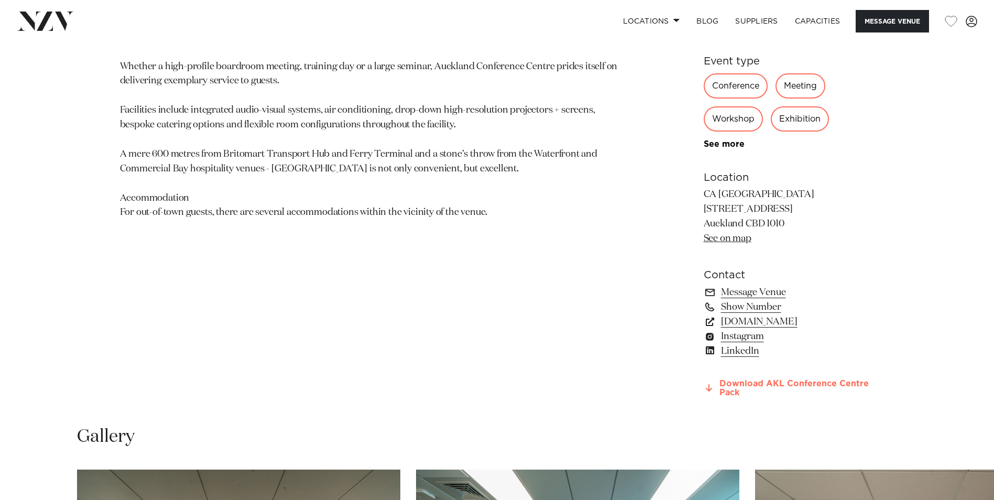
click at [734, 382] on link "Download AKL Conference Centre Pack" at bounding box center [789, 389] width 171 height 18
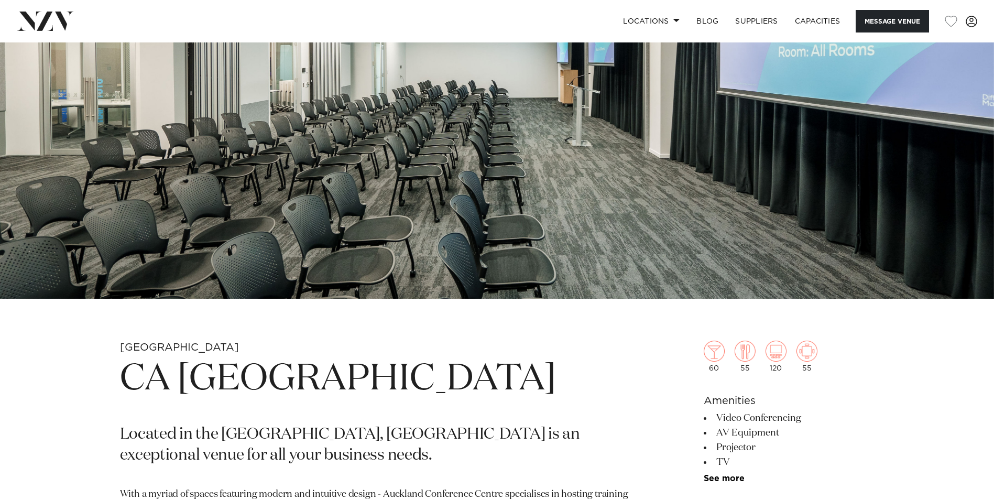
scroll to position [0, 0]
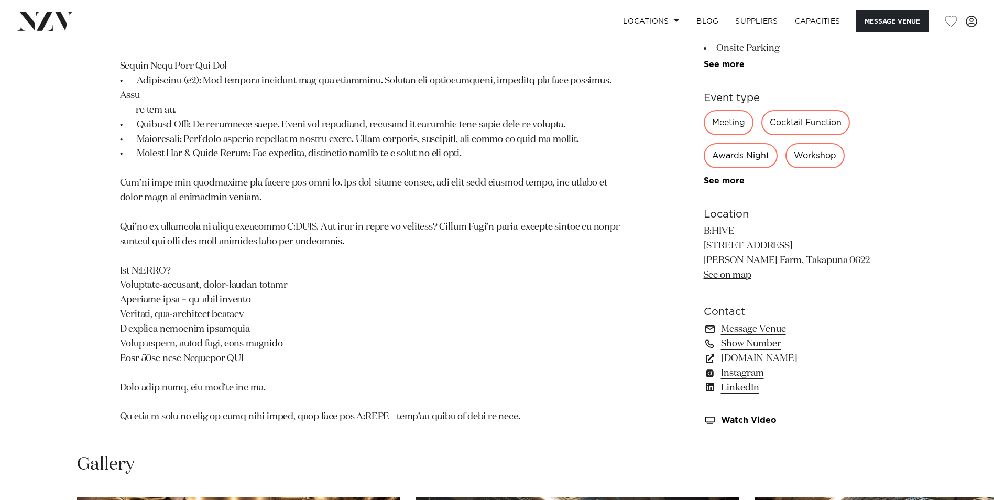
scroll to position [681, 0]
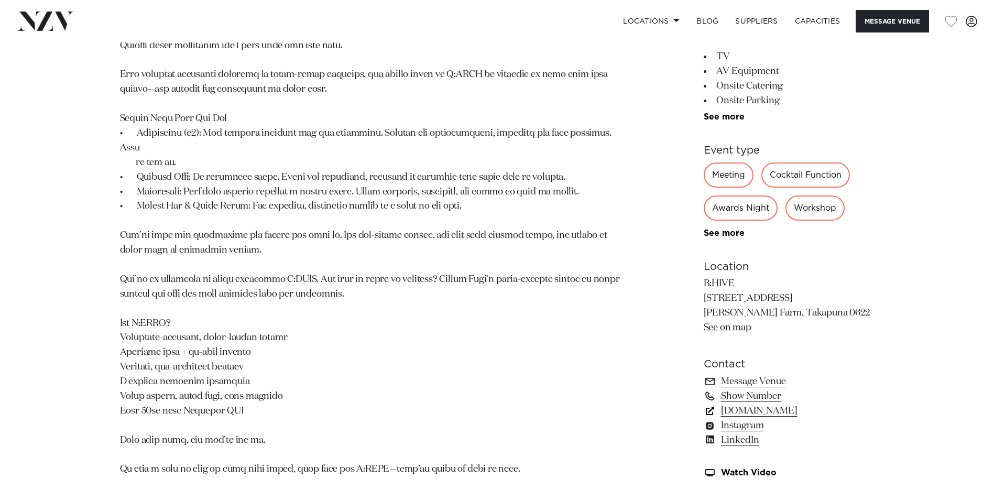
click at [756, 404] on link "www.bhive.co.nz" at bounding box center [789, 411] width 171 height 15
